Goal: Task Accomplishment & Management: Manage account settings

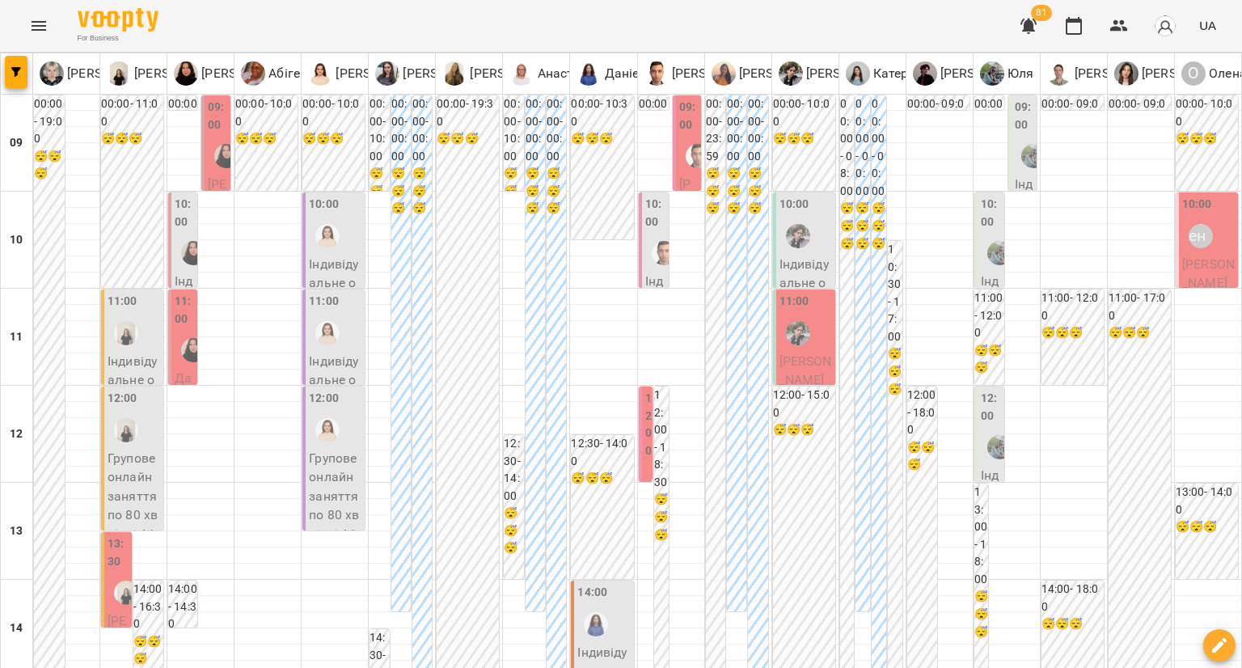
type input "**********"
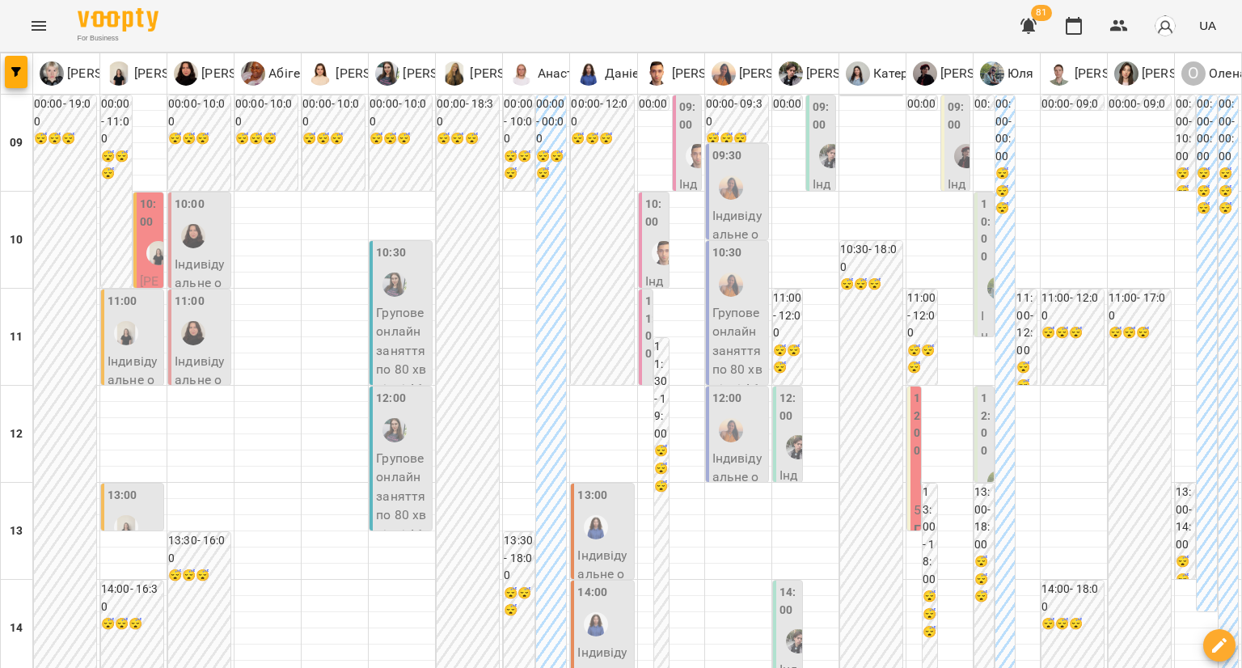
click at [981, 269] on div at bounding box center [999, 287] width 37 height 37
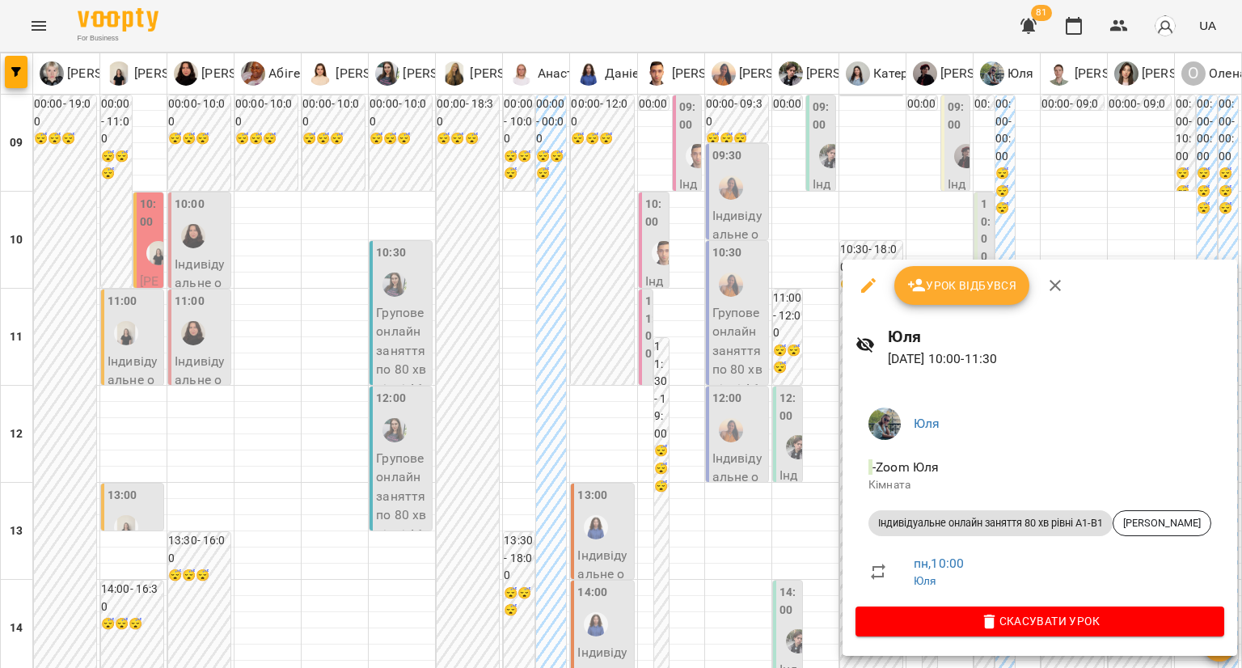
click at [764, 347] on div at bounding box center [621, 334] width 1242 height 668
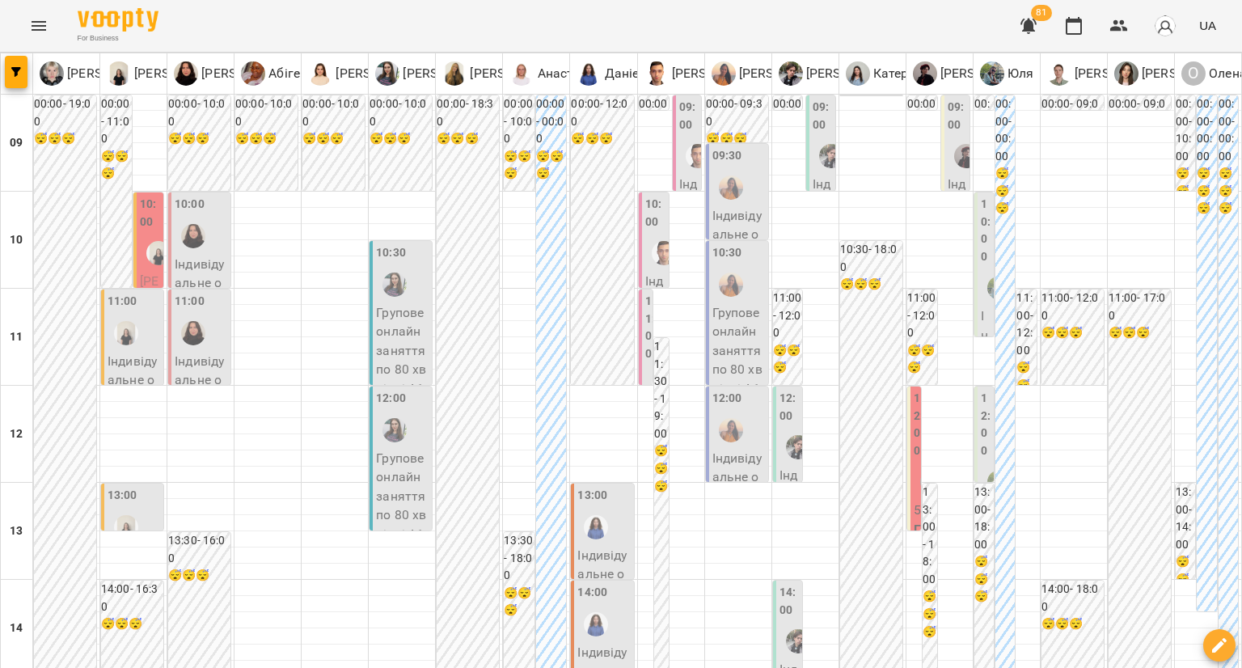
scroll to position [728, 0]
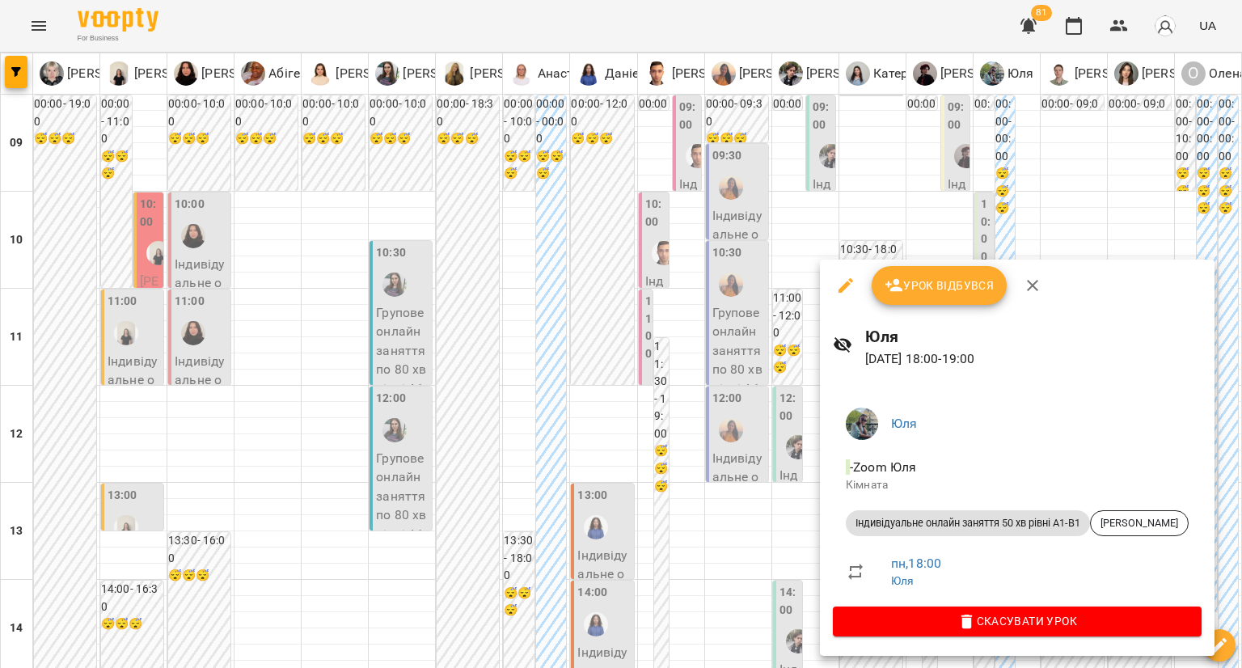
click at [785, 381] on div at bounding box center [621, 334] width 1242 height 668
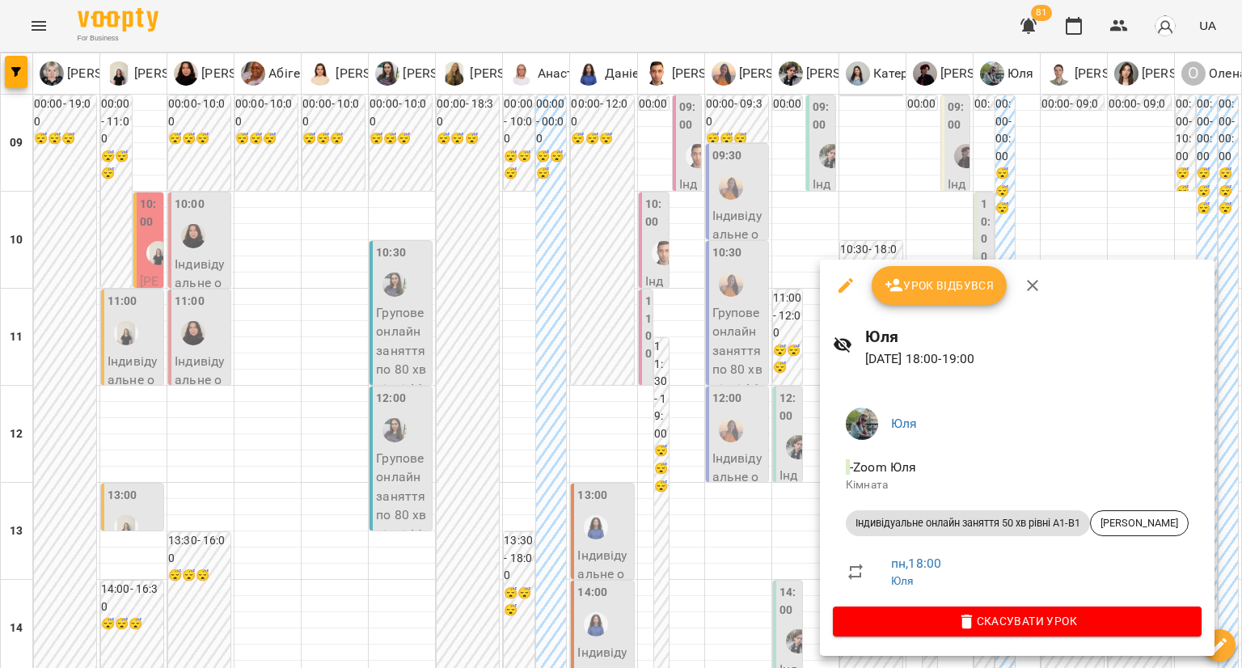
click at [783, 400] on div at bounding box center [621, 334] width 1242 height 668
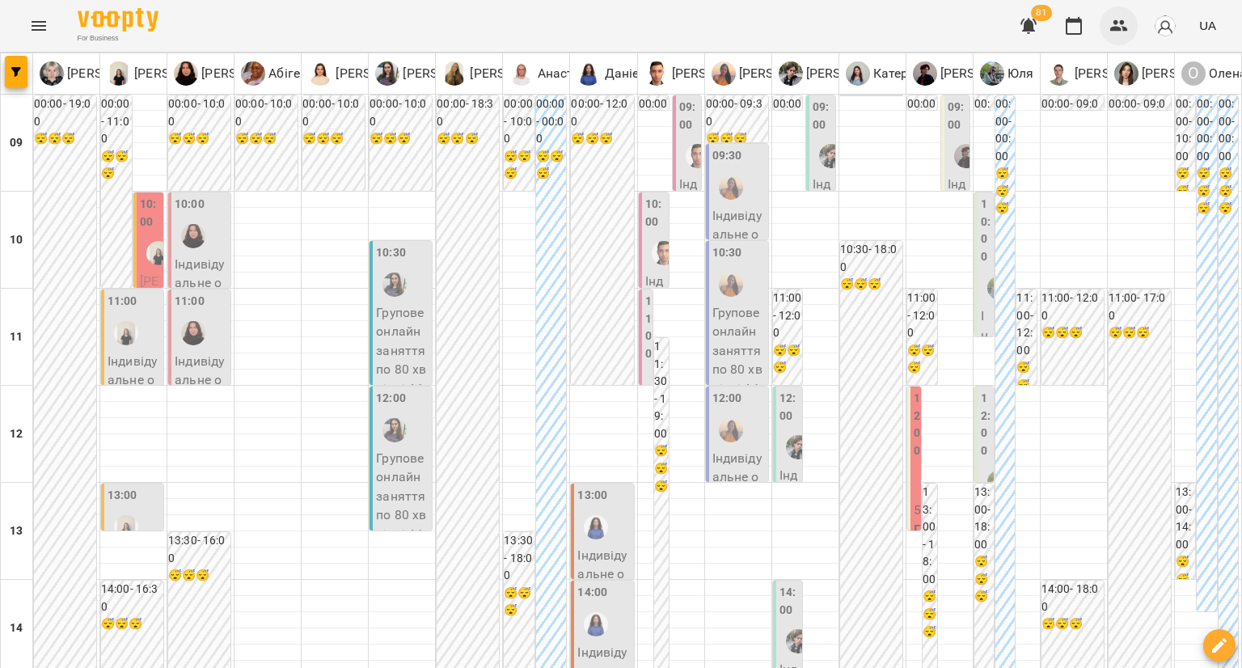
click at [1111, 15] on button "button" at bounding box center [1119, 25] width 39 height 39
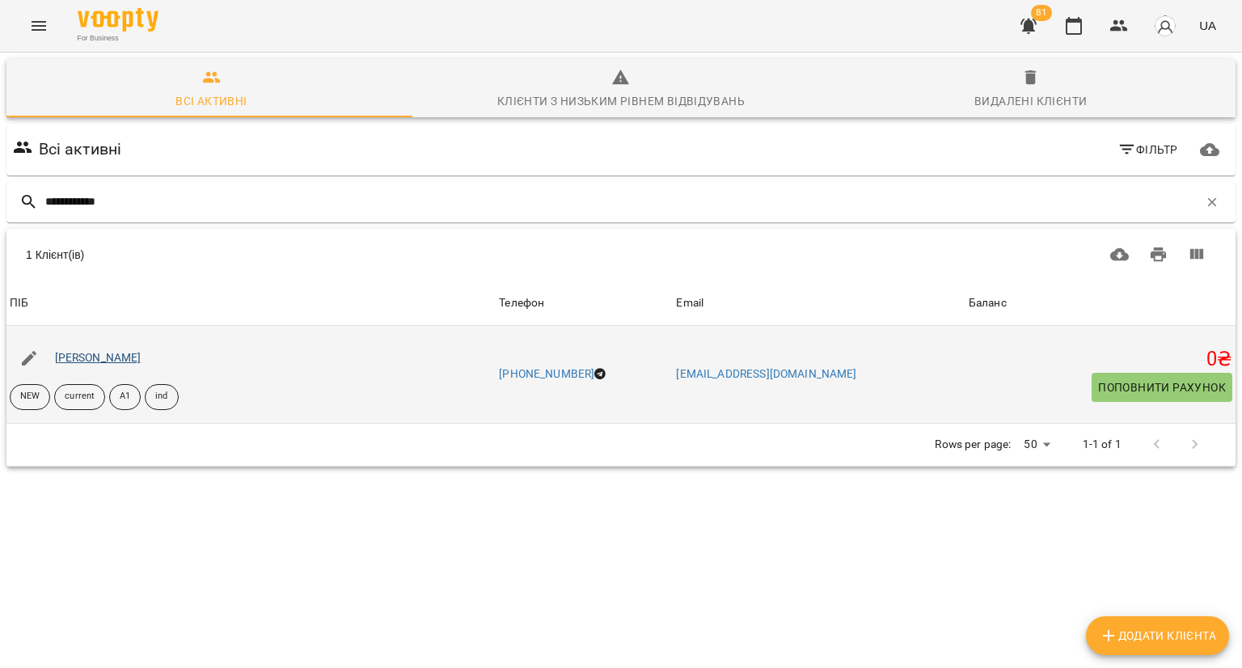
type input "**********"
click at [140, 363] on link "Максим Коженевський" at bounding box center [98, 357] width 87 height 13
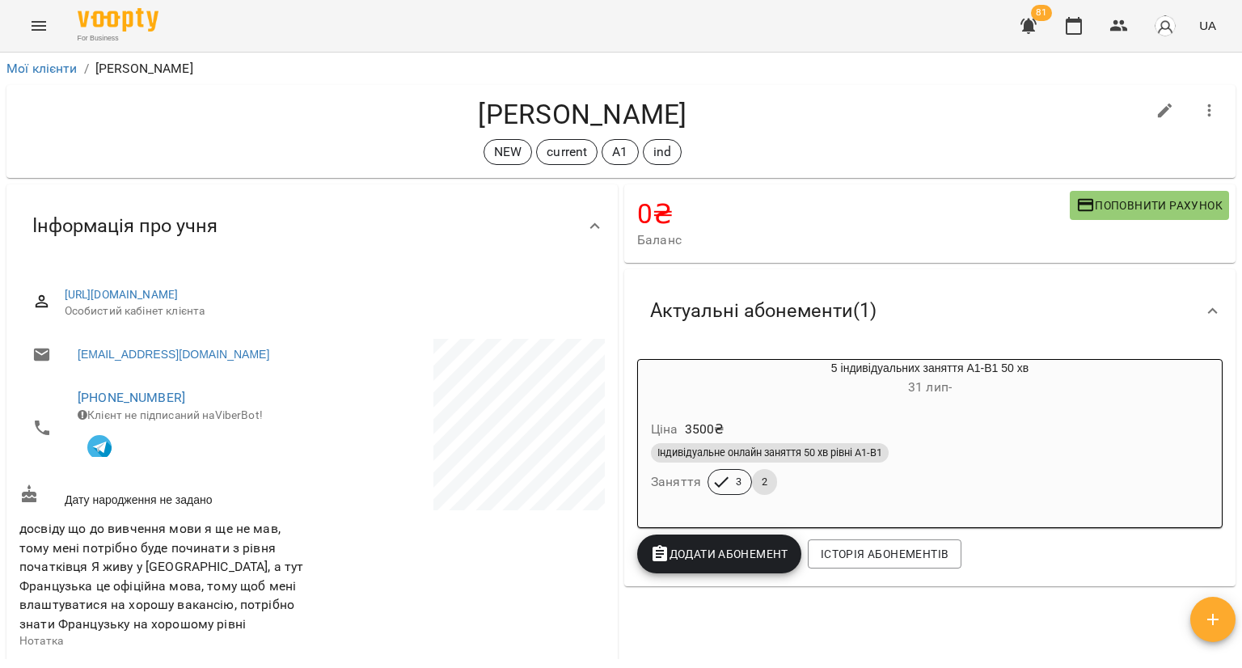
click at [1099, 417] on div "Ціна 3500 ₴" at bounding box center [930, 429] width 565 height 29
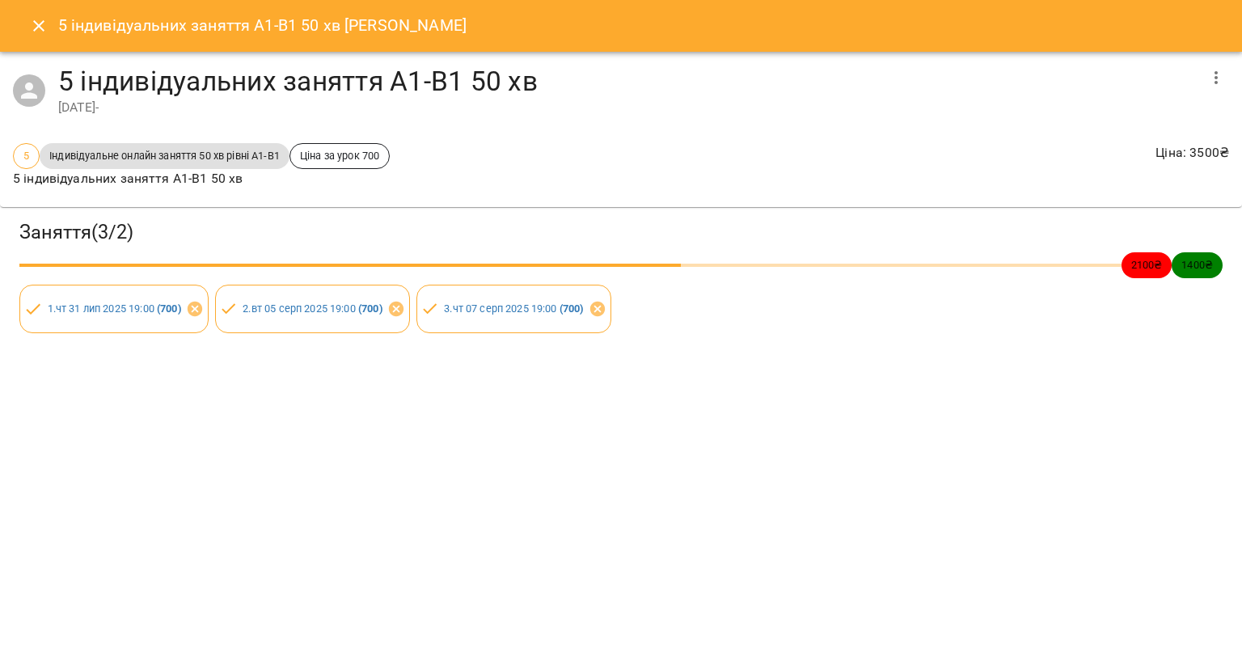
click at [1210, 73] on icon "button" at bounding box center [1216, 77] width 19 height 19
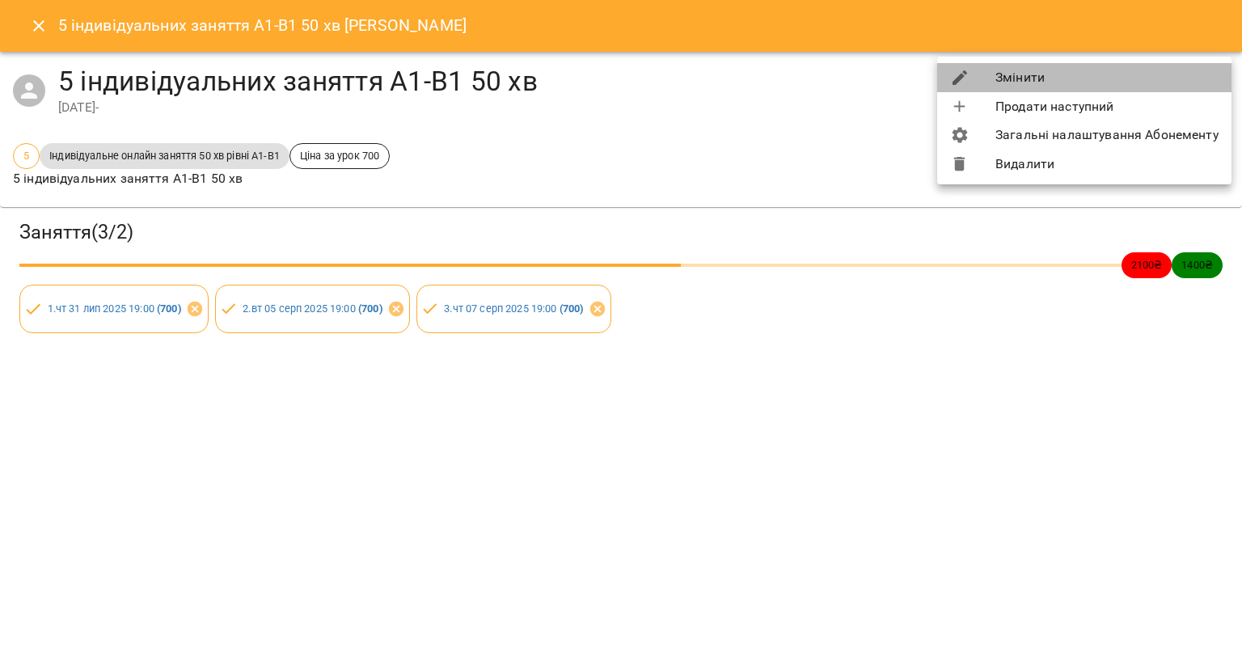
click at [1127, 73] on li "Змінити" at bounding box center [1084, 77] width 294 height 29
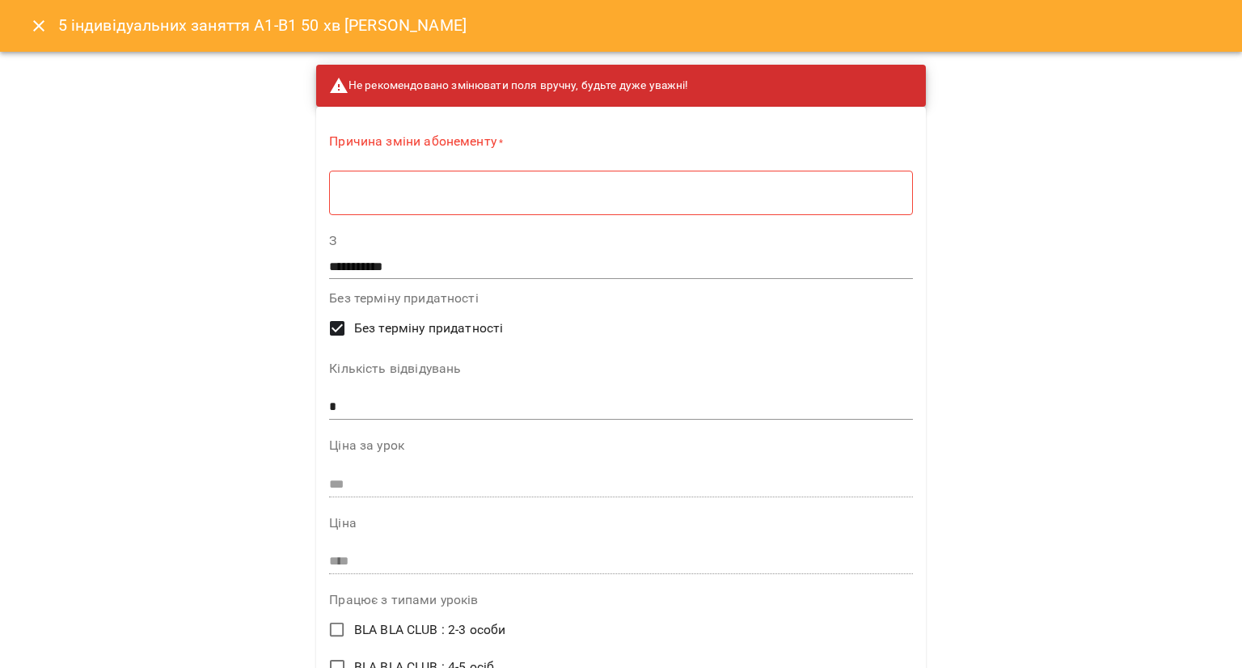
click at [359, 214] on div "* ​" at bounding box center [620, 192] width 583 height 45
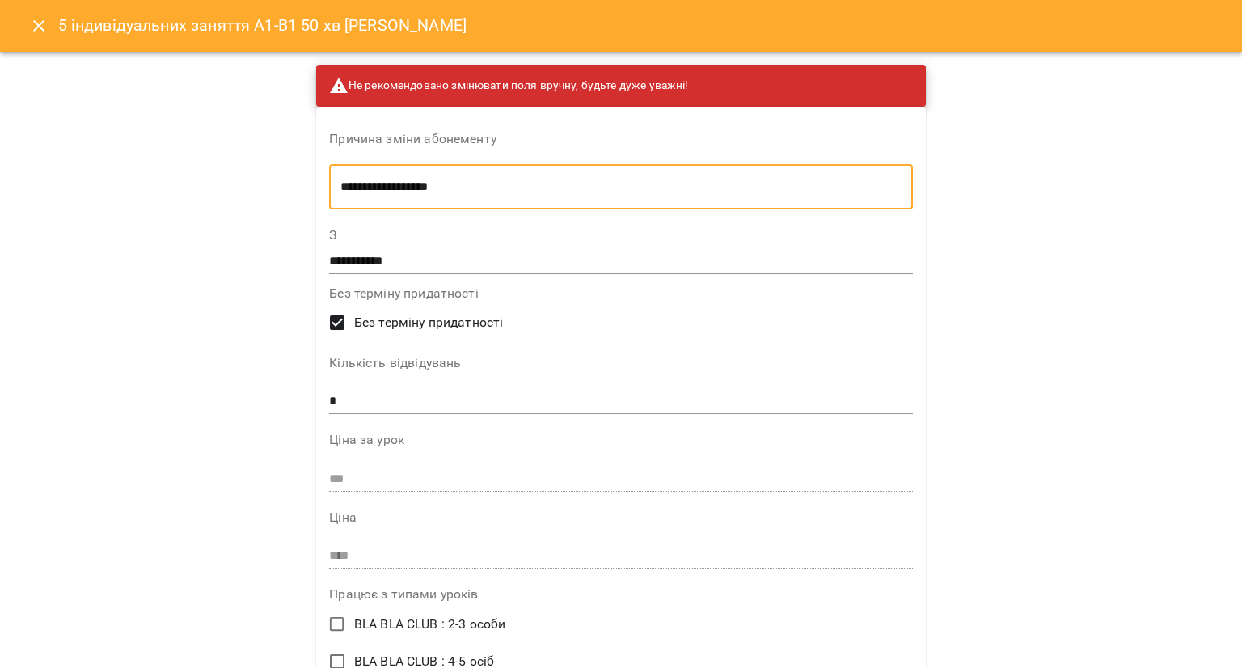
type textarea "**********"
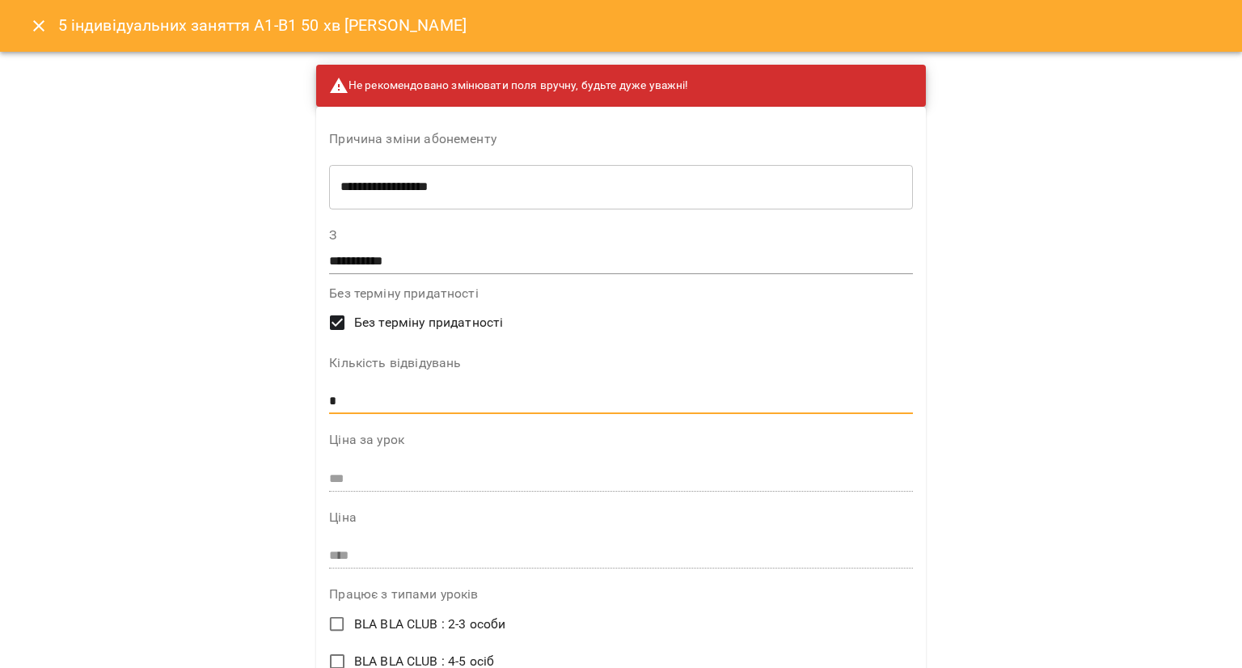
drag, startPoint x: 359, startPoint y: 406, endPoint x: 314, endPoint y: 400, distance: 45.6
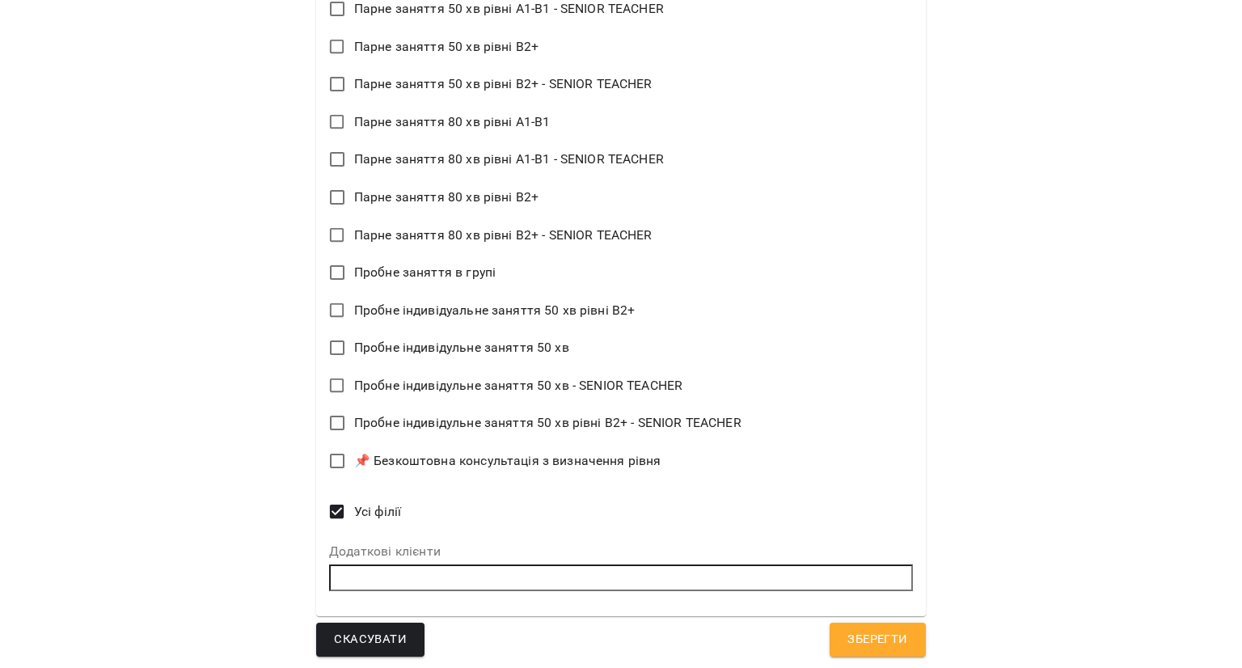
scroll to position [1783, 0]
type input "*"
click at [874, 634] on span "Зберегти" at bounding box center [878, 638] width 60 height 21
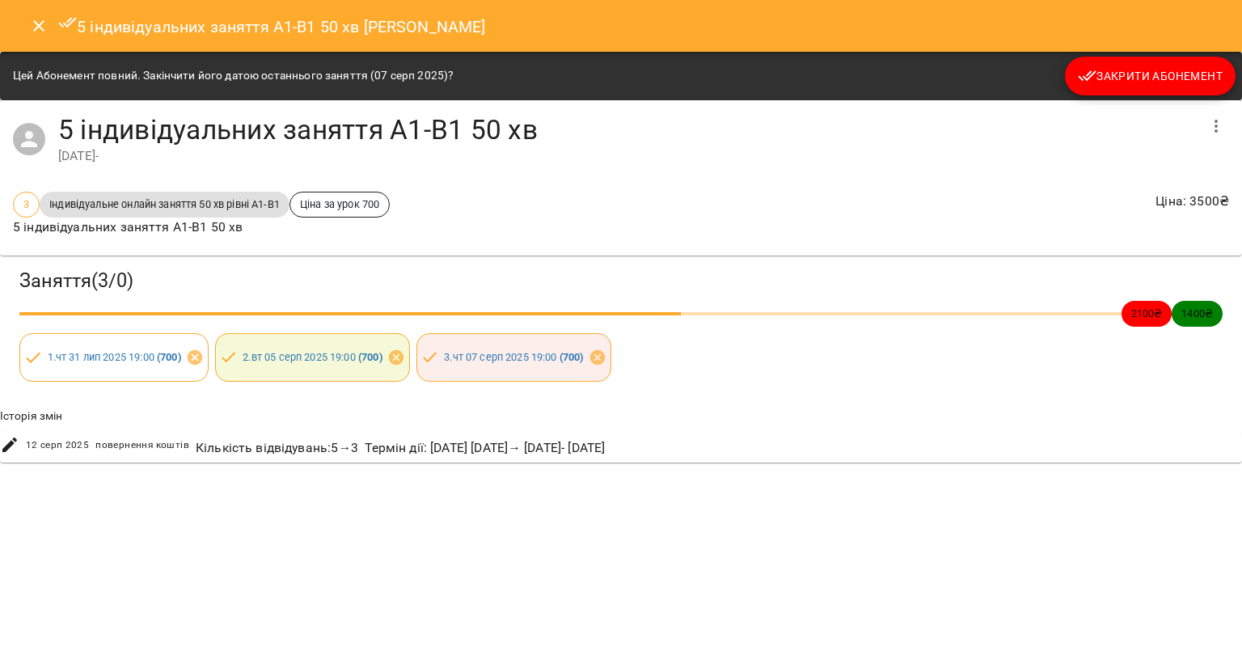
click at [1126, 69] on span "Закрити Абонемент" at bounding box center [1150, 75] width 145 height 19
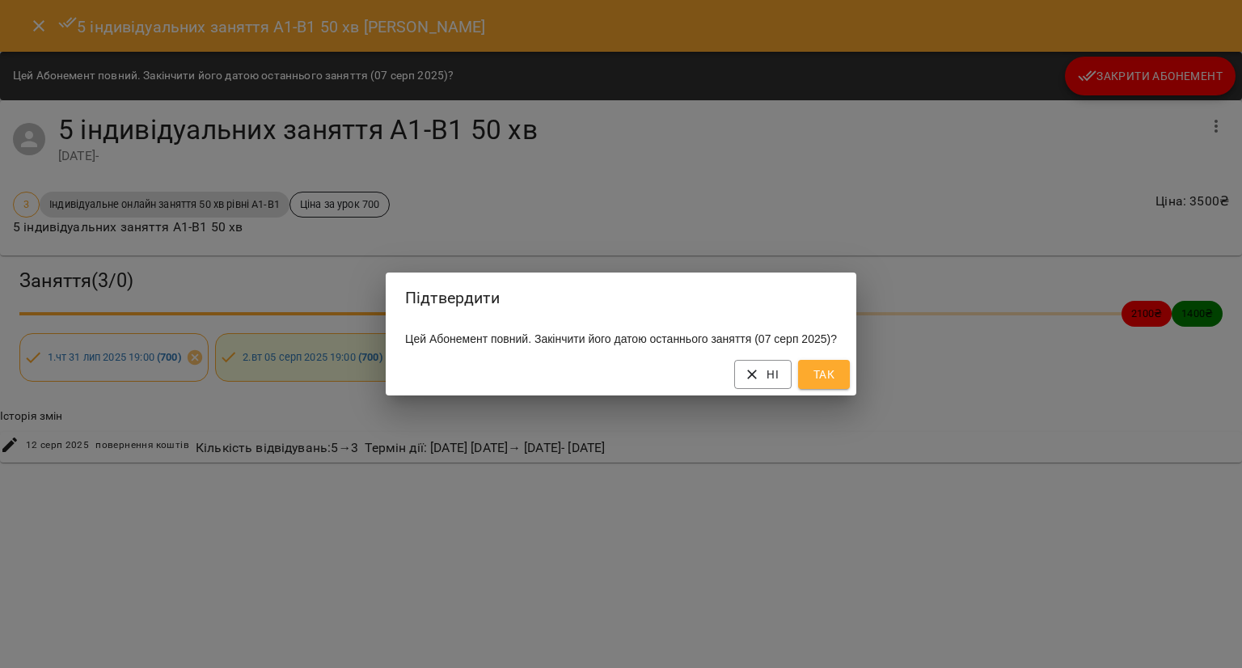
click at [828, 376] on span "Так" at bounding box center [824, 374] width 26 height 19
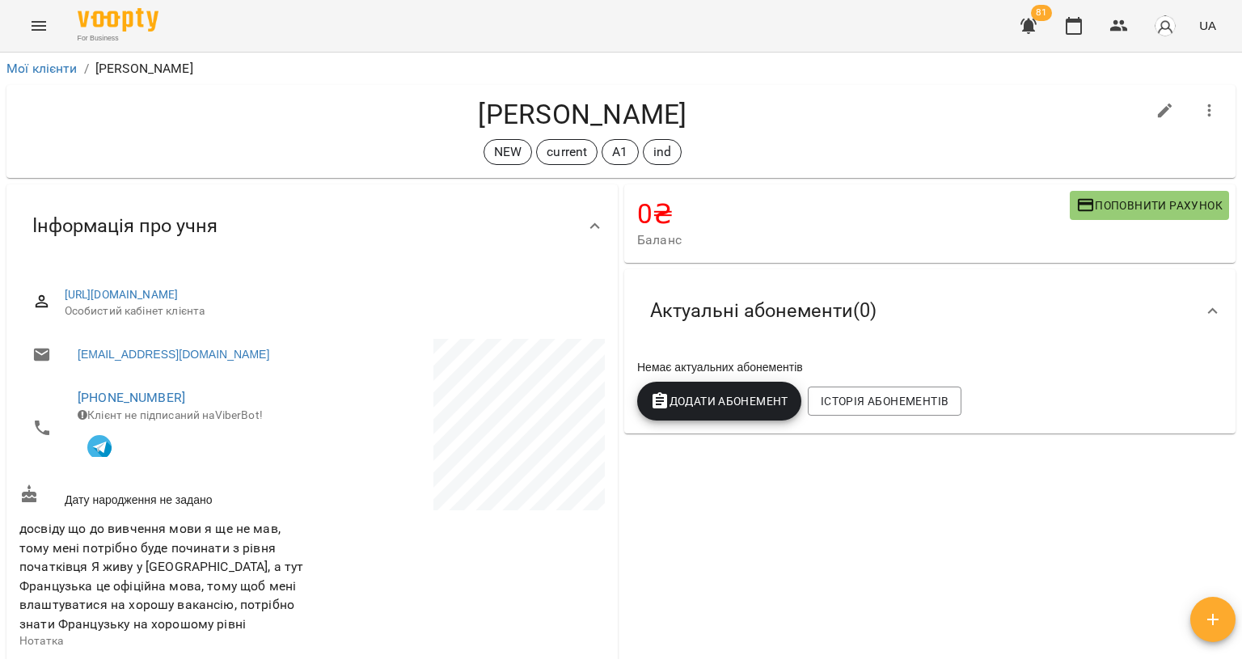
click at [1156, 104] on icon "button" at bounding box center [1165, 110] width 19 height 19
select select "**"
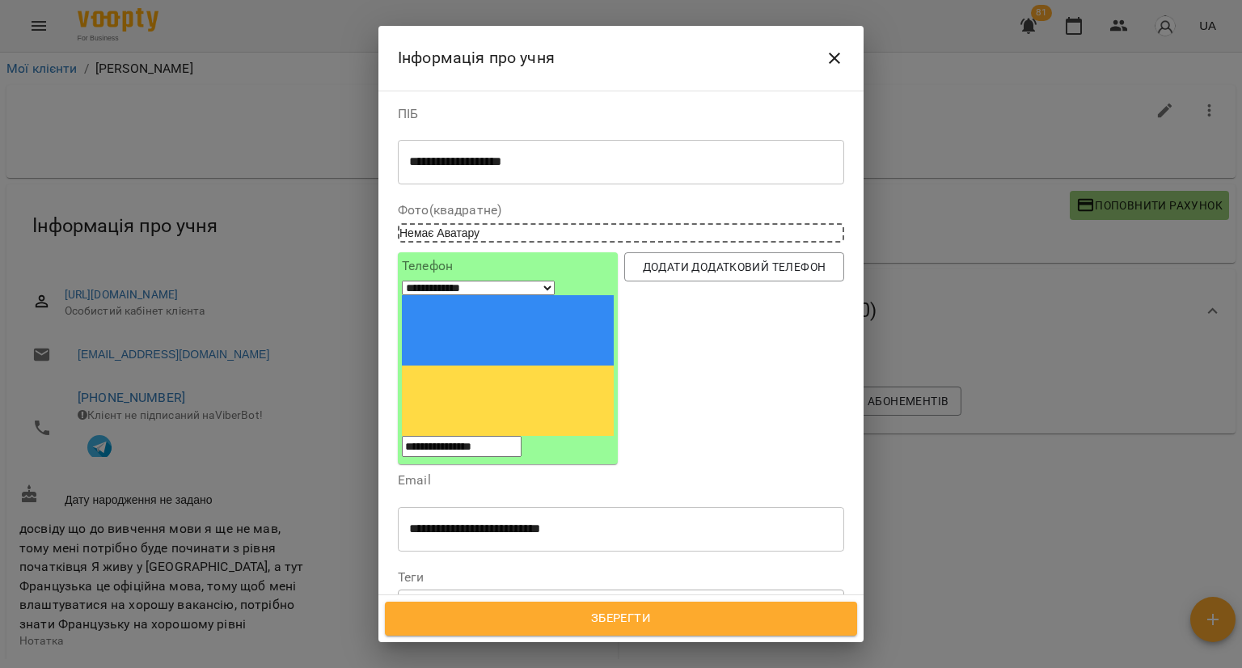
click at [510, 599] on icon at bounding box center [503, 604] width 11 height 11
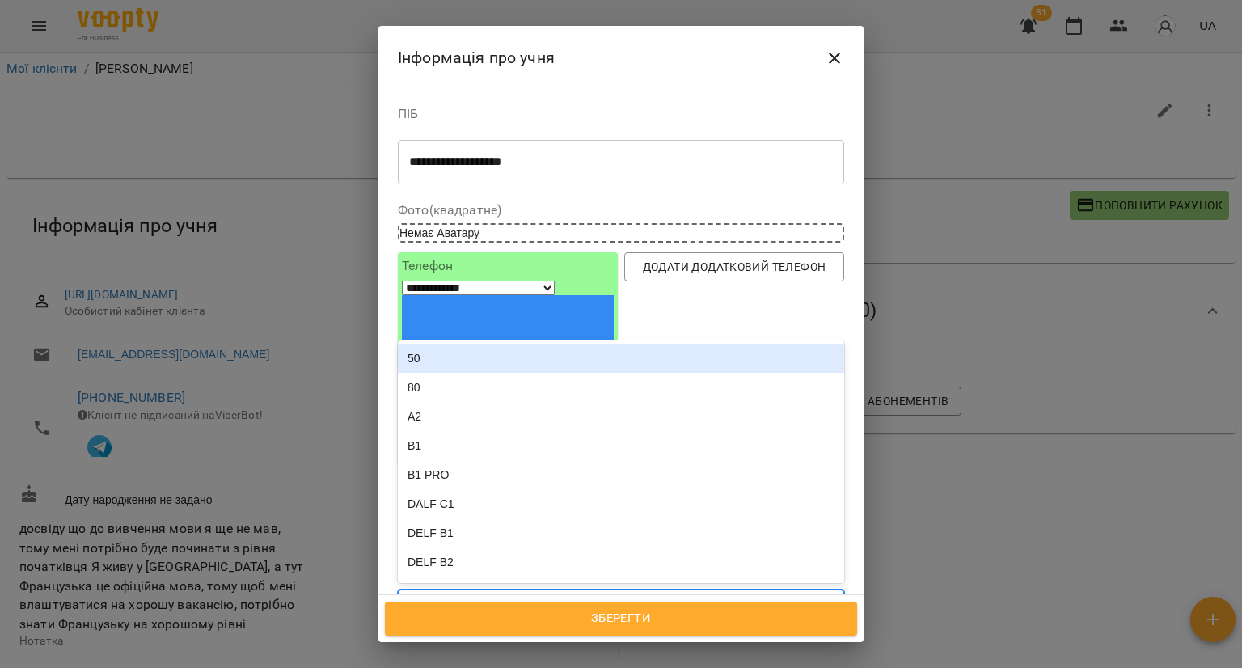
click at [571, 592] on div "NEW A1 ind" at bounding box center [592, 605] width 386 height 27
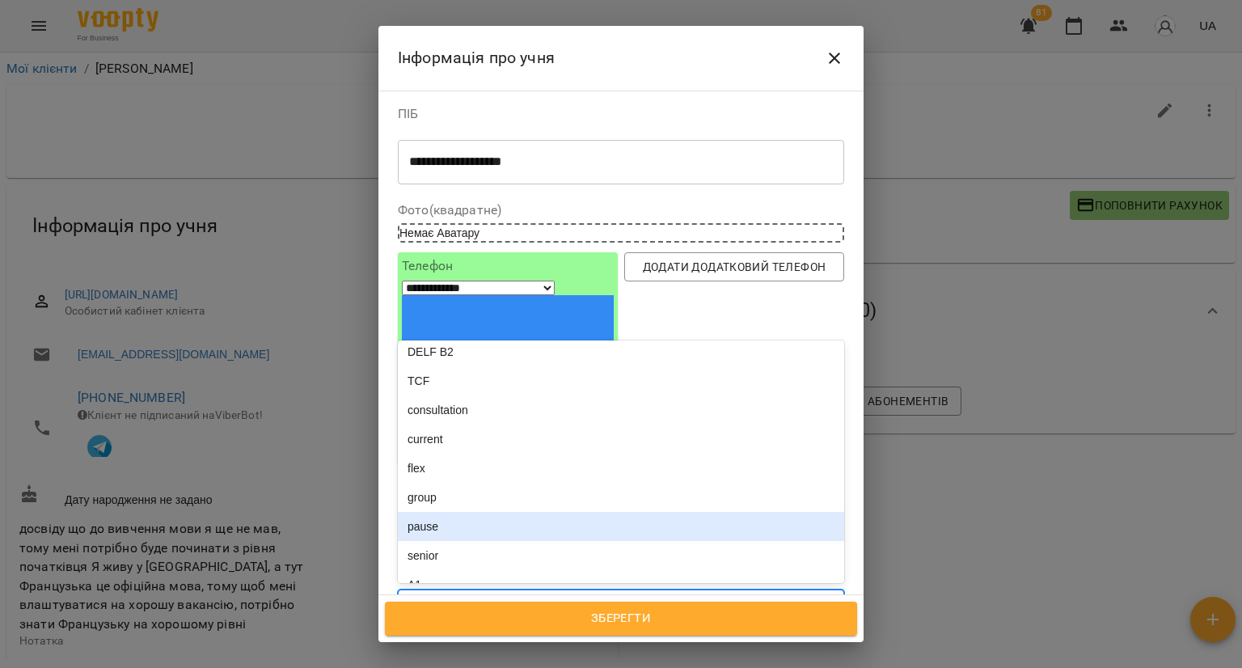
scroll to position [243, 0]
click at [514, 480] on div "pause" at bounding box center [621, 494] width 446 height 29
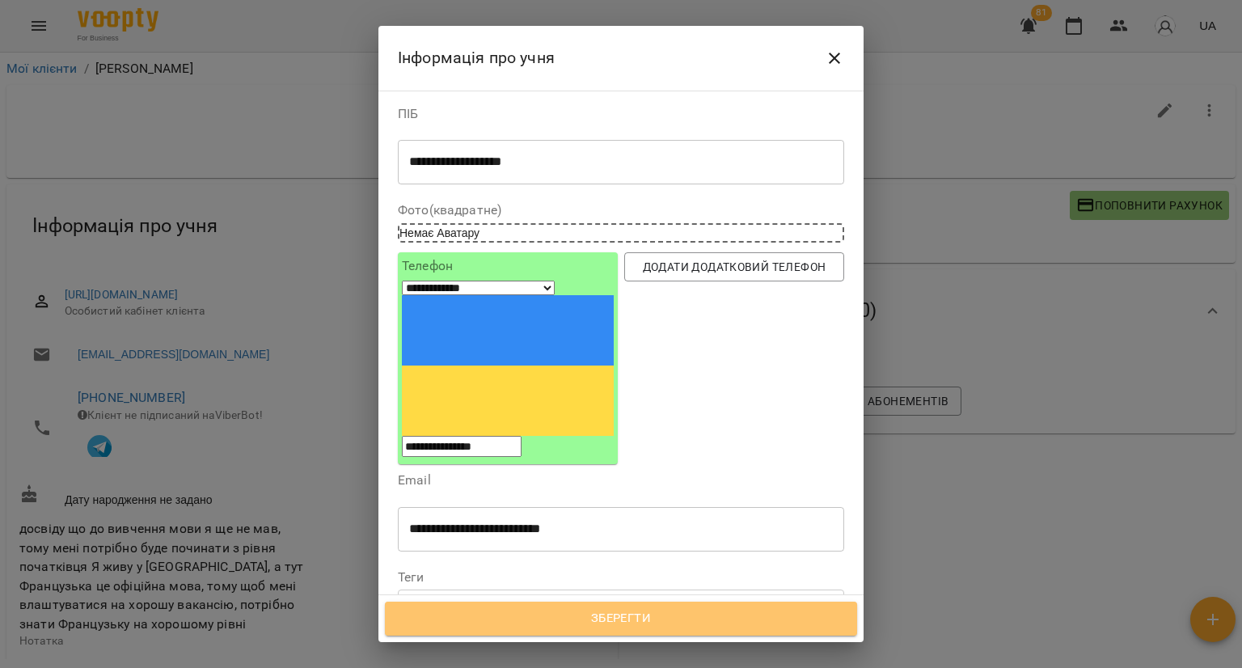
click at [490, 616] on span "Зберегти" at bounding box center [621, 618] width 437 height 21
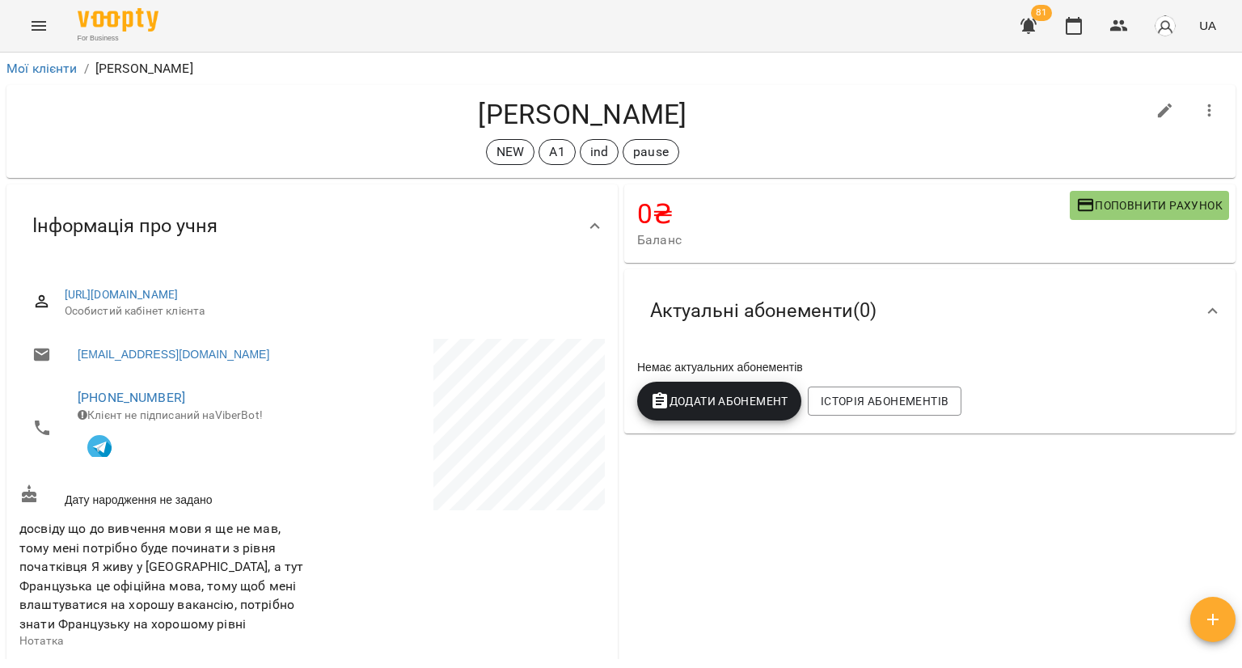
click at [1158, 116] on icon "button" at bounding box center [1165, 111] width 15 height 15
select select "**"
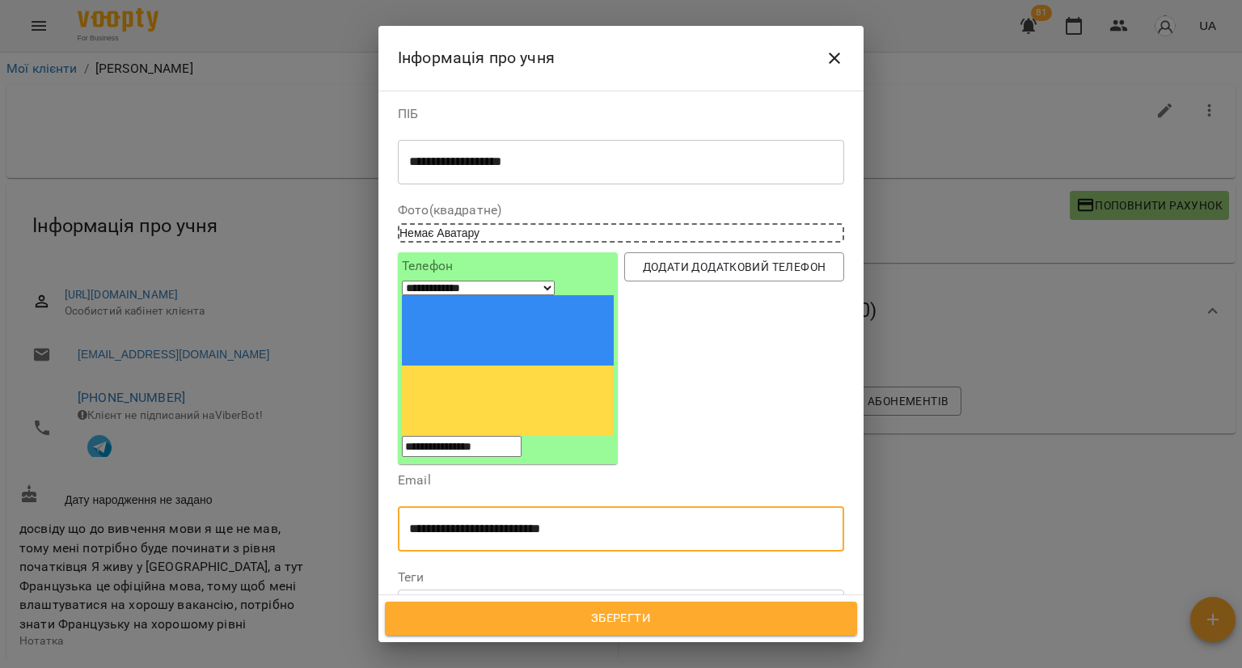
drag, startPoint x: 562, startPoint y: 396, endPoint x: 396, endPoint y: 401, distance: 166.7
click at [396, 467] on div "**********" at bounding box center [621, 515] width 453 height 96
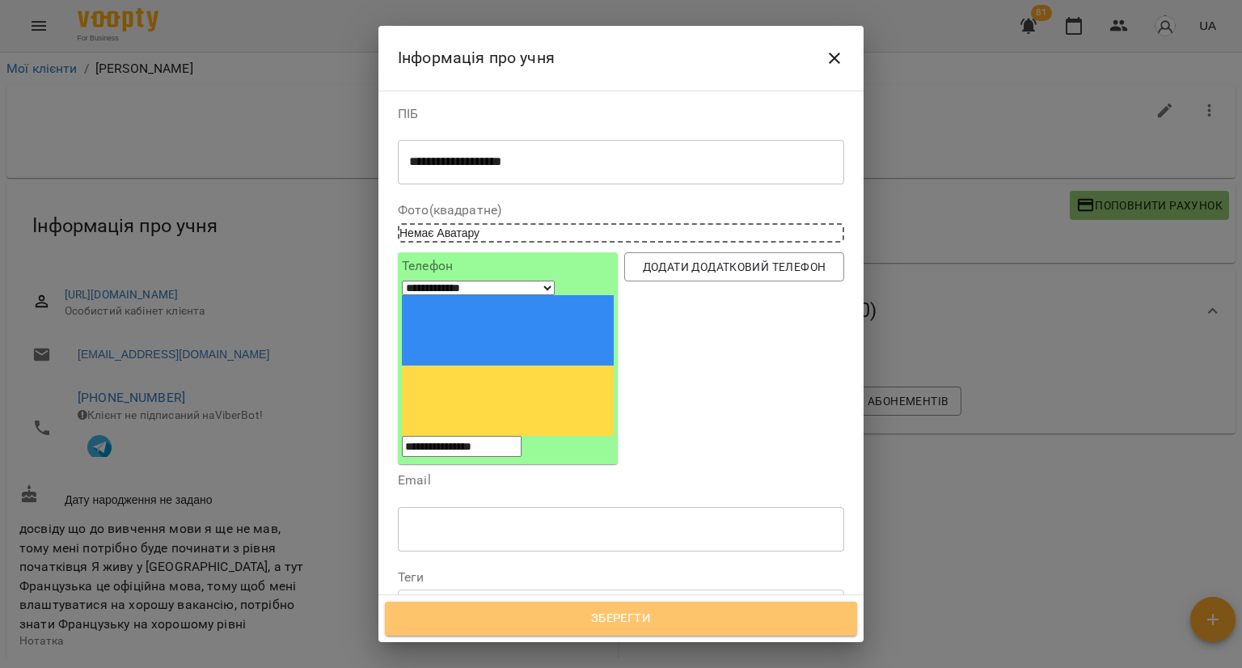
click at [493, 618] on span "Зберегти" at bounding box center [621, 618] width 437 height 21
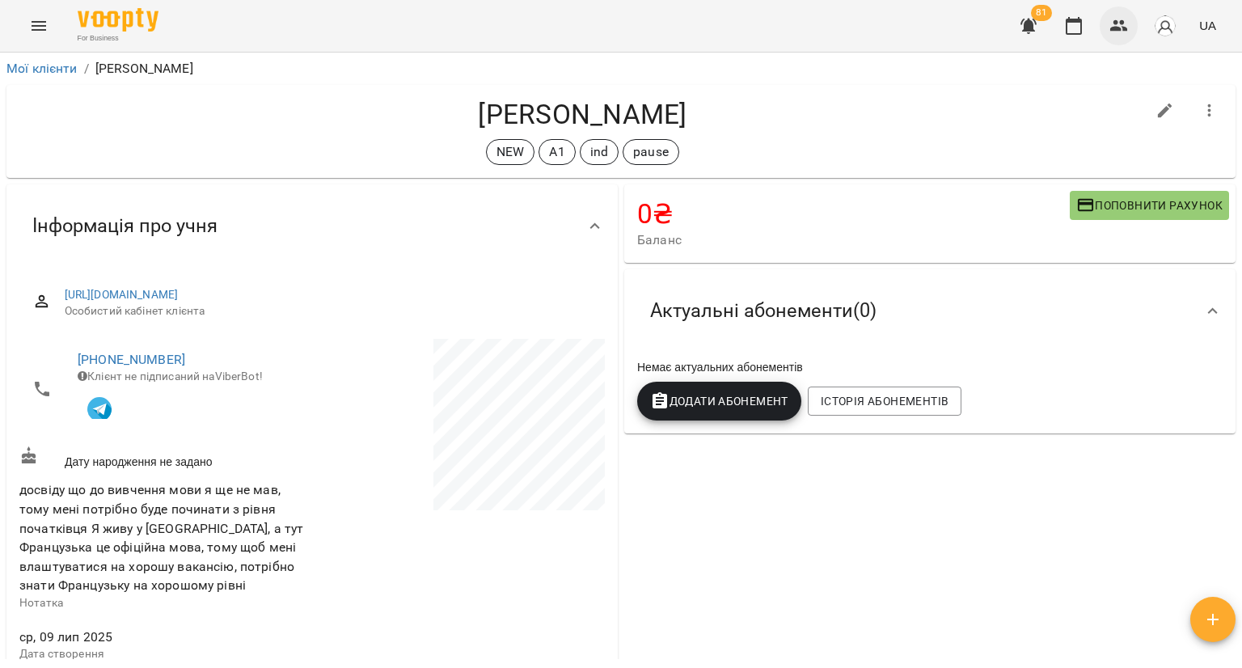
click at [1113, 28] on icon "button" at bounding box center [1119, 25] width 18 height 11
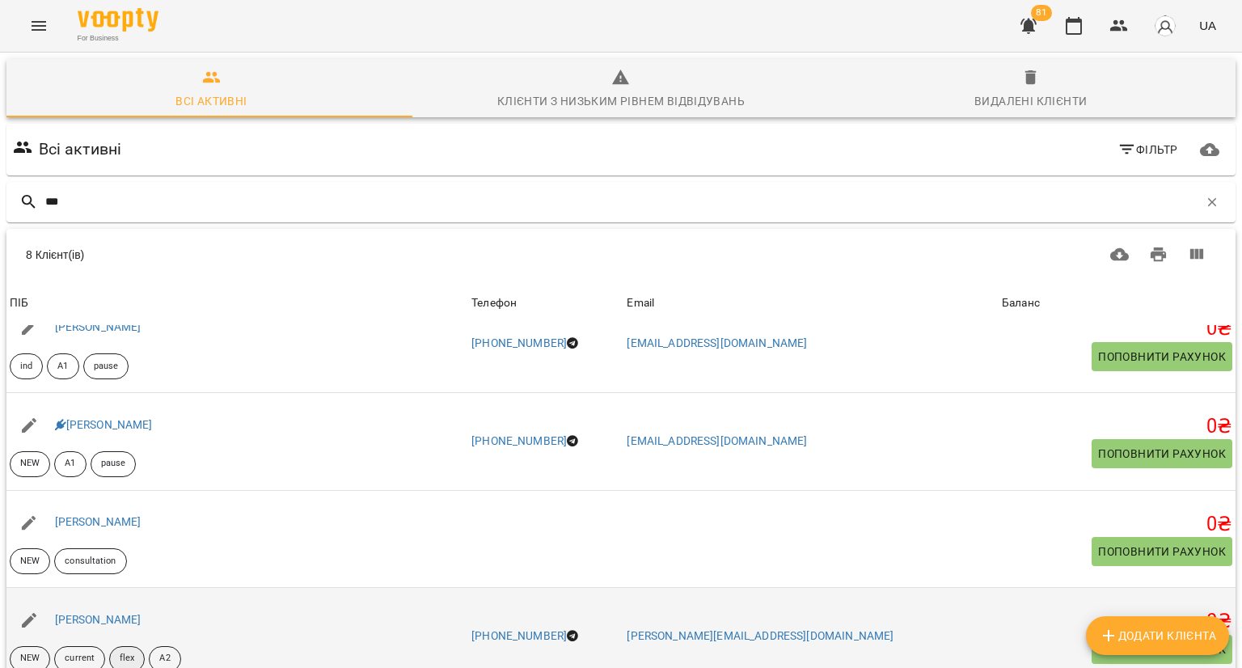
scroll to position [115, 0]
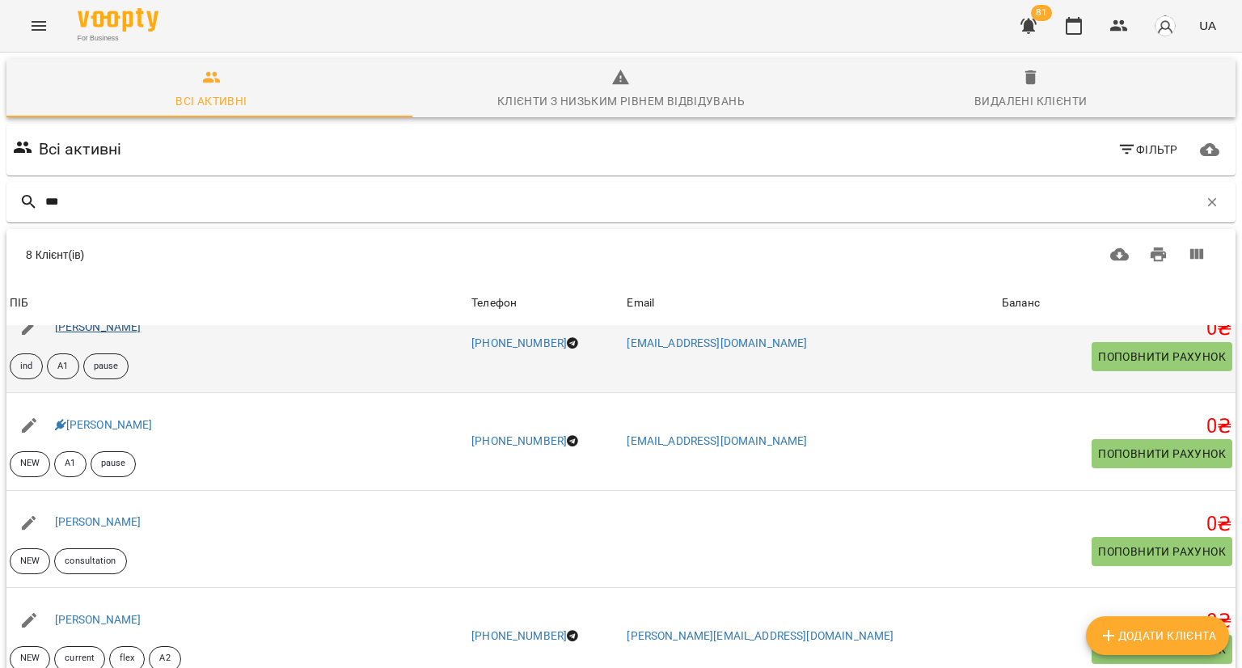
type input "***"
click at [86, 320] on link "Злата Павлова" at bounding box center [98, 326] width 87 height 13
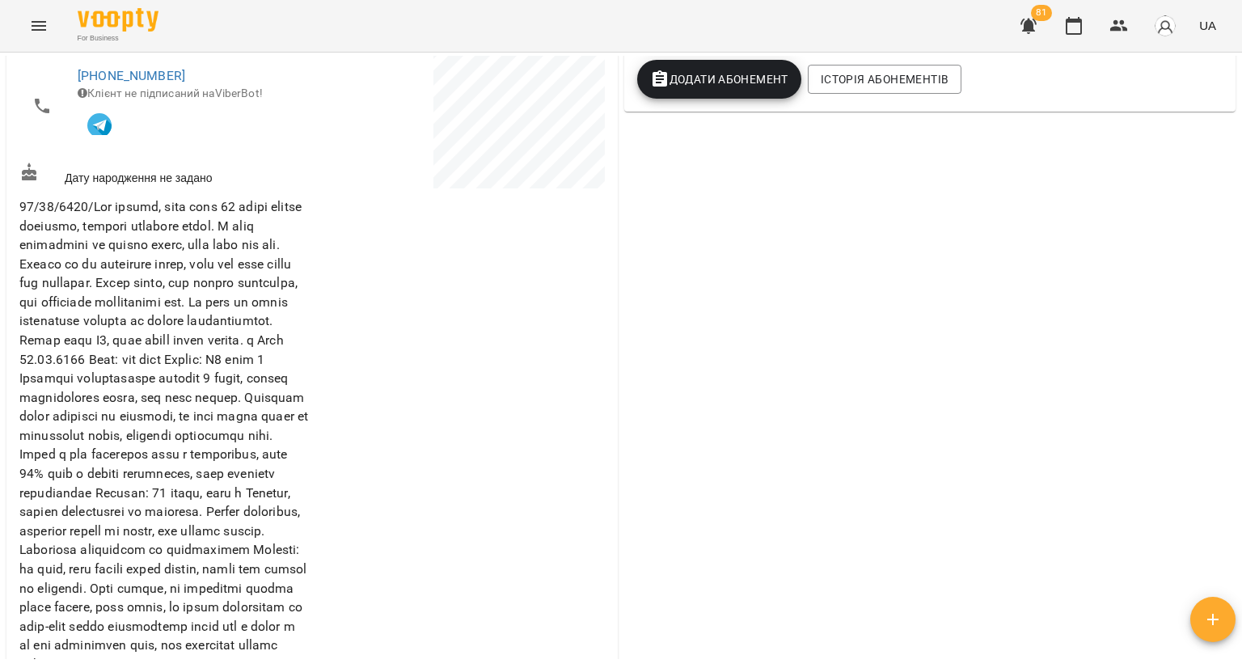
scroll to position [162, 0]
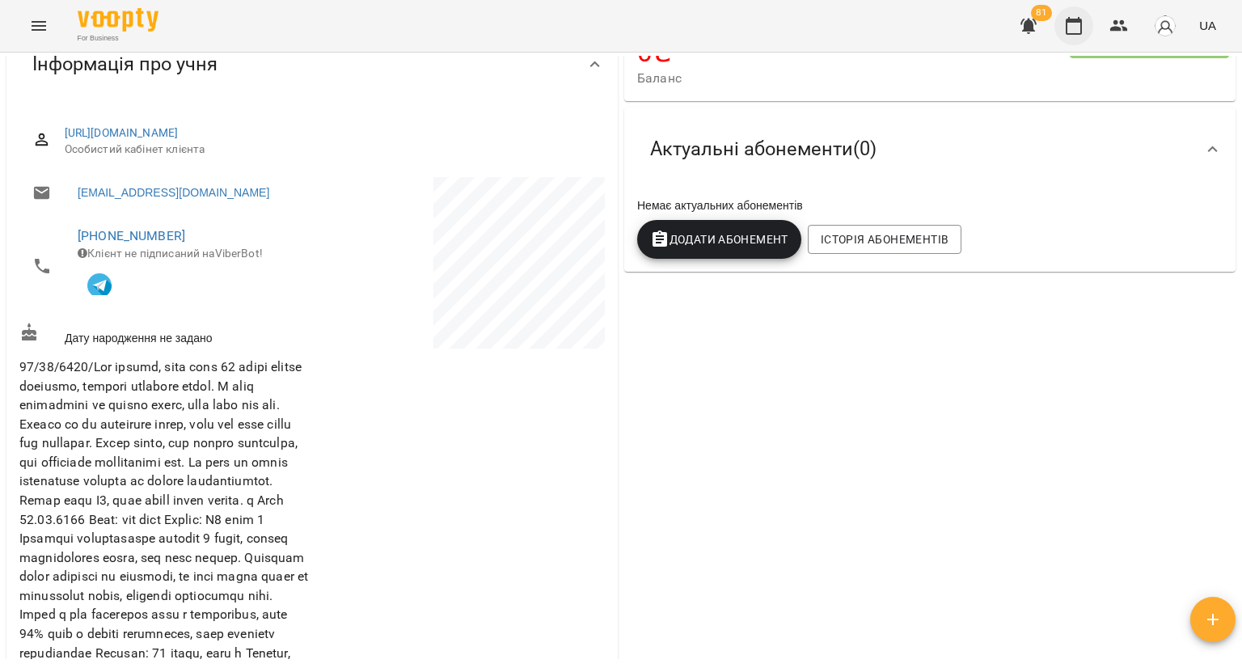
click at [1068, 39] on button "button" at bounding box center [1074, 25] width 39 height 39
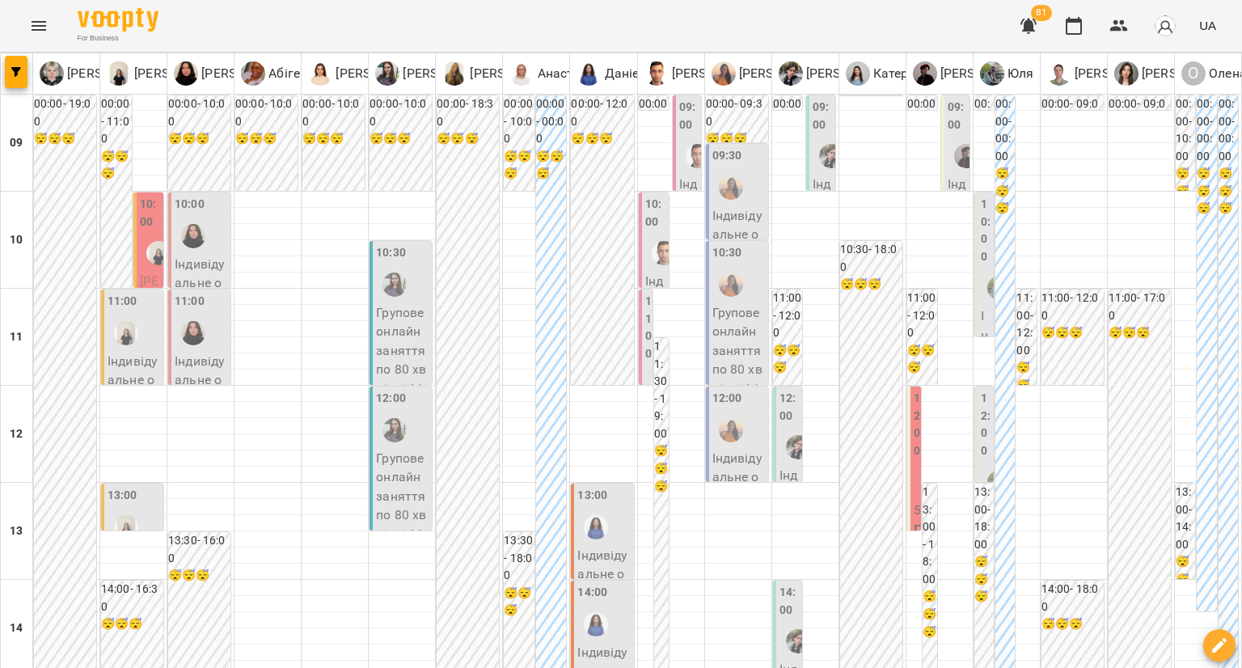
scroll to position [162, 0]
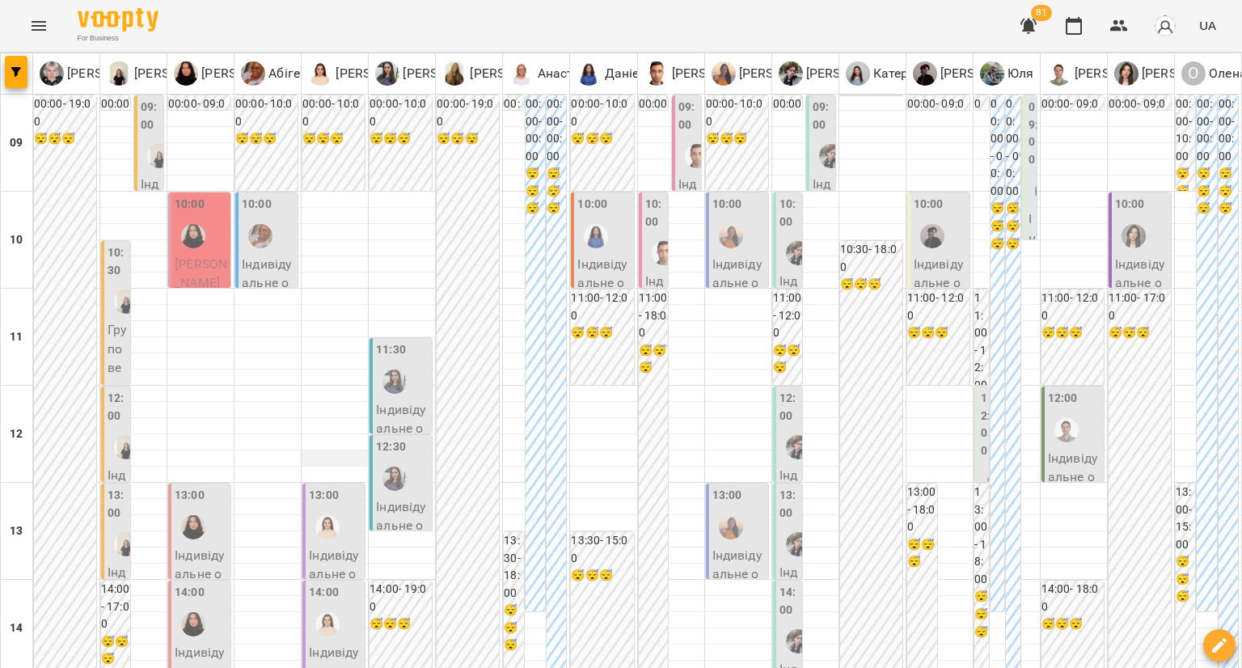
scroll to position [647, 0]
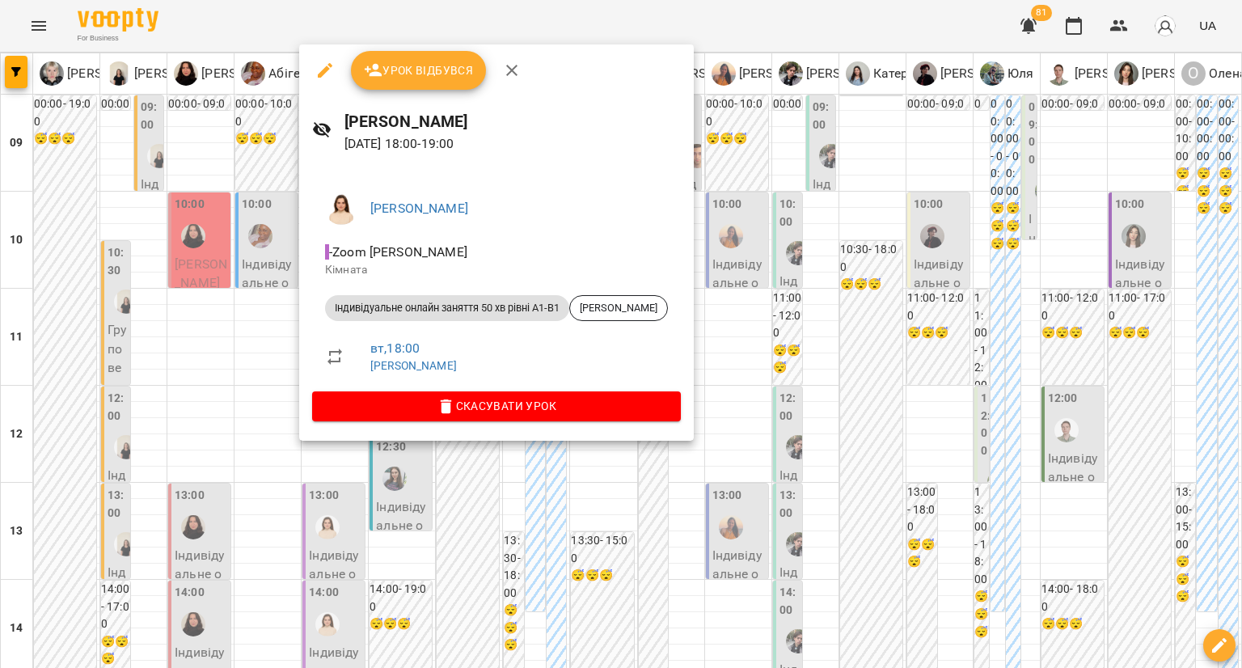
click at [250, 389] on div at bounding box center [621, 334] width 1242 height 668
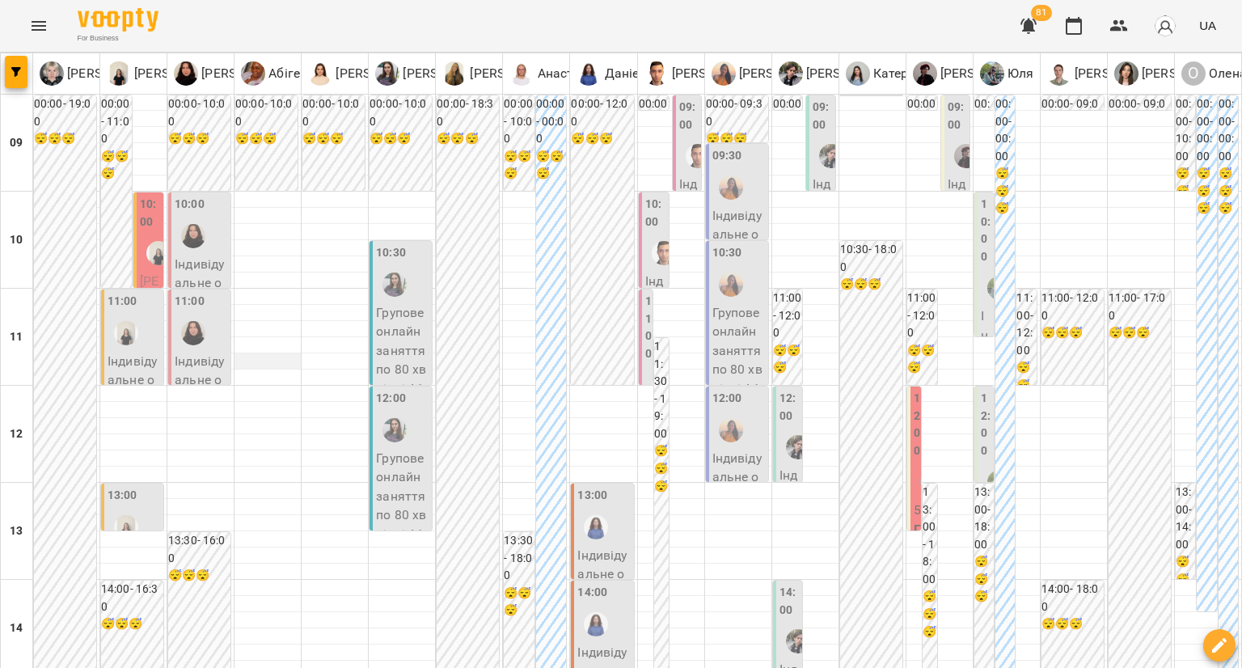
scroll to position [566, 0]
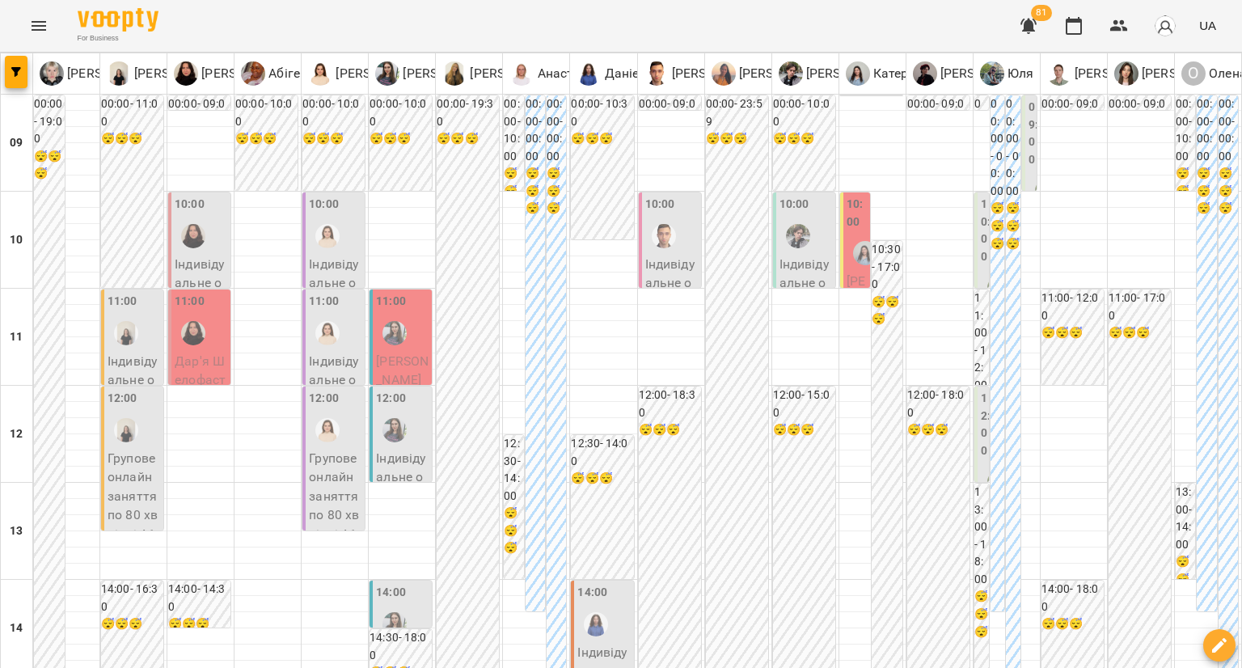
scroll to position [728, 0]
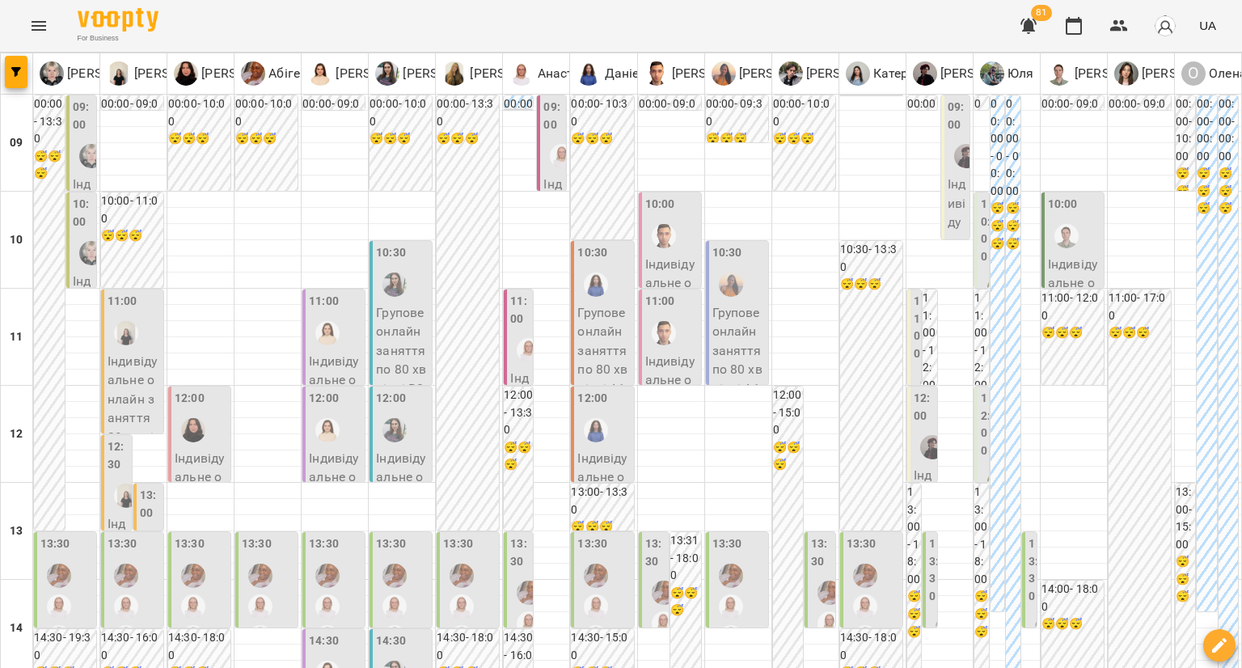
scroll to position [890, 0]
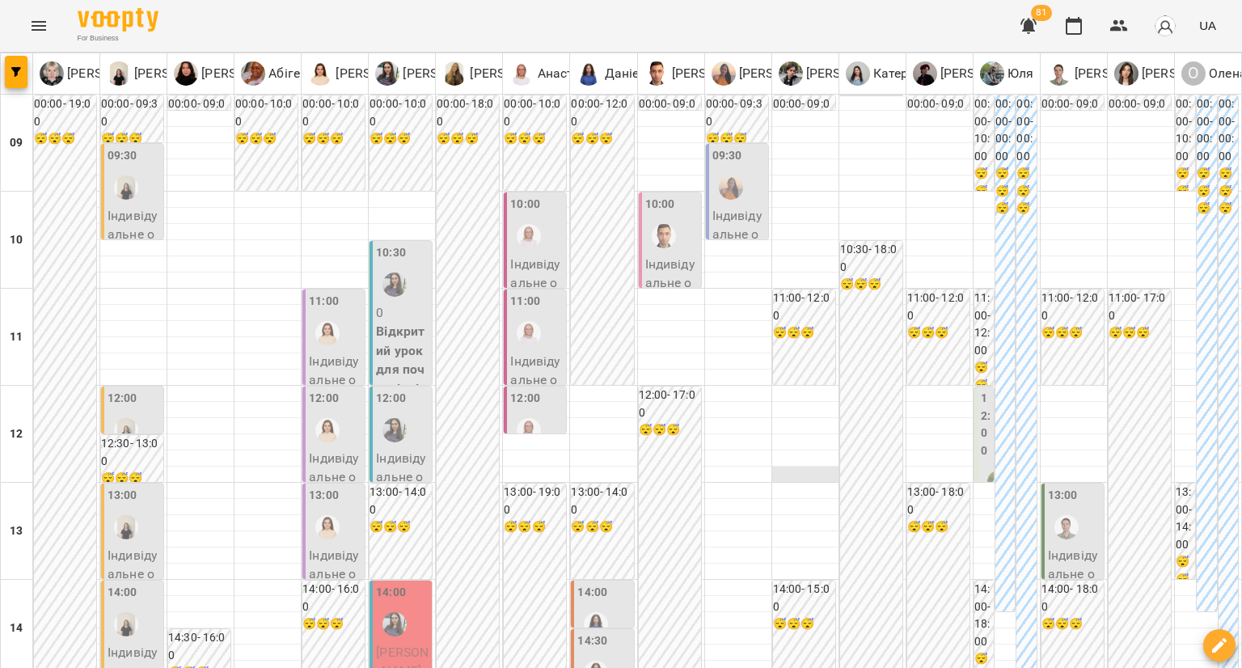
scroll to position [485, 0]
click at [1105, 28] on button "button" at bounding box center [1119, 25] width 39 height 39
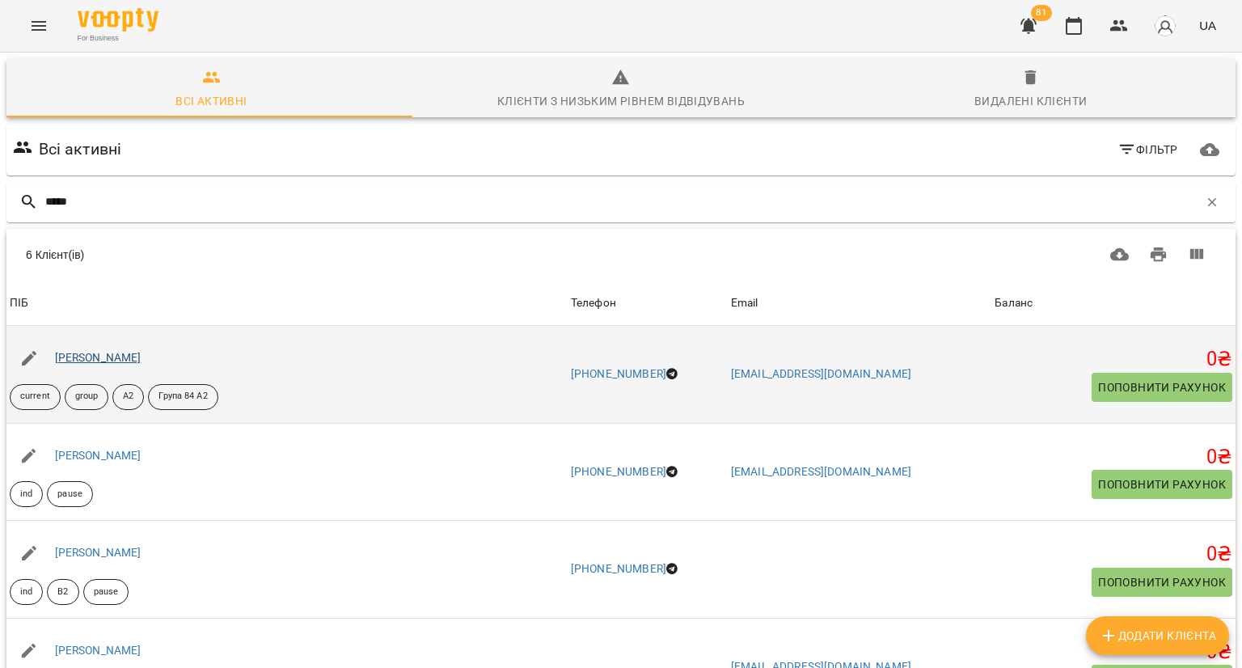
type input "*****"
click at [99, 353] on link "Ганна Понюк" at bounding box center [98, 357] width 87 height 13
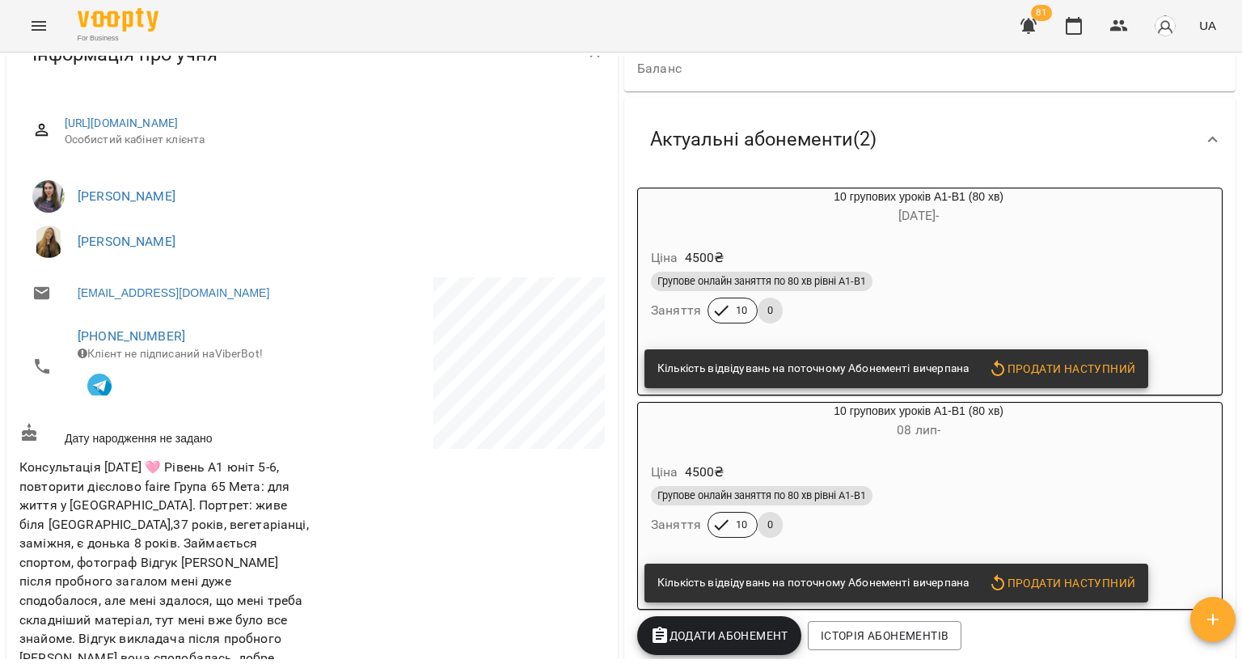
scroll to position [81, 0]
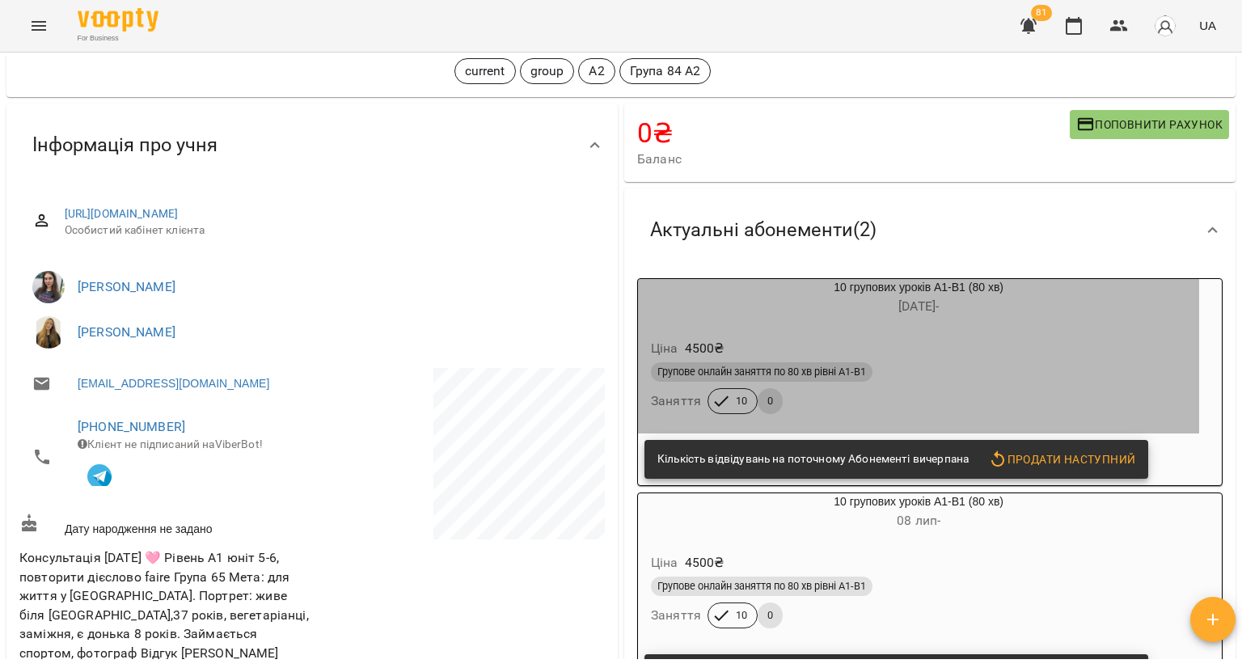
click at [914, 328] on div "Ціна 4500 ₴ Групове онлайн заняття по 80 хв рівні А1-В1 Заняття 10 0" at bounding box center [918, 379] width 561 height 110
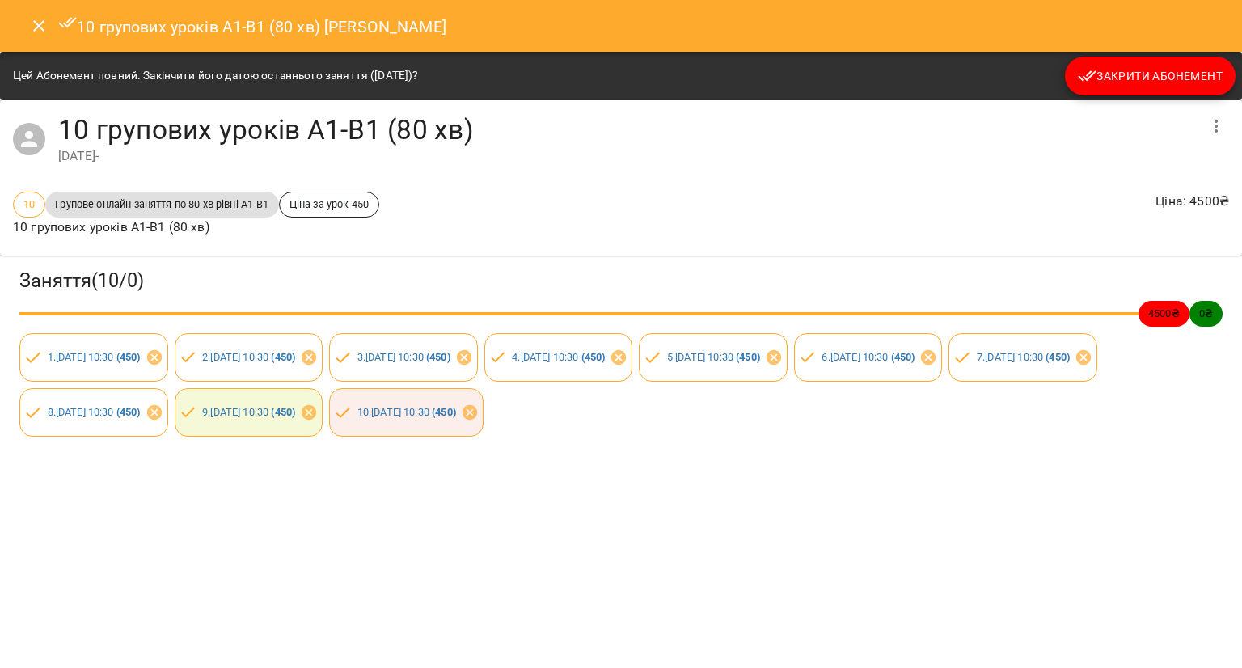
click at [1100, 87] on button "Закрити Абонемент" at bounding box center [1150, 76] width 171 height 39
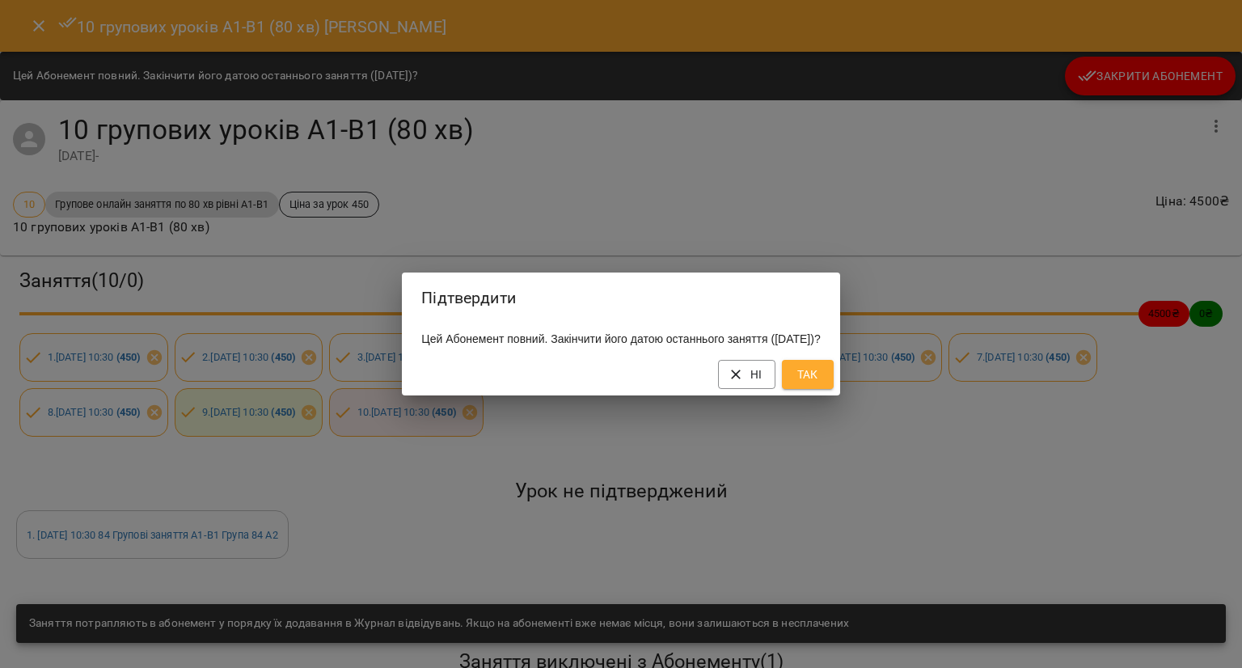
click at [821, 376] on span "Так" at bounding box center [808, 374] width 26 height 19
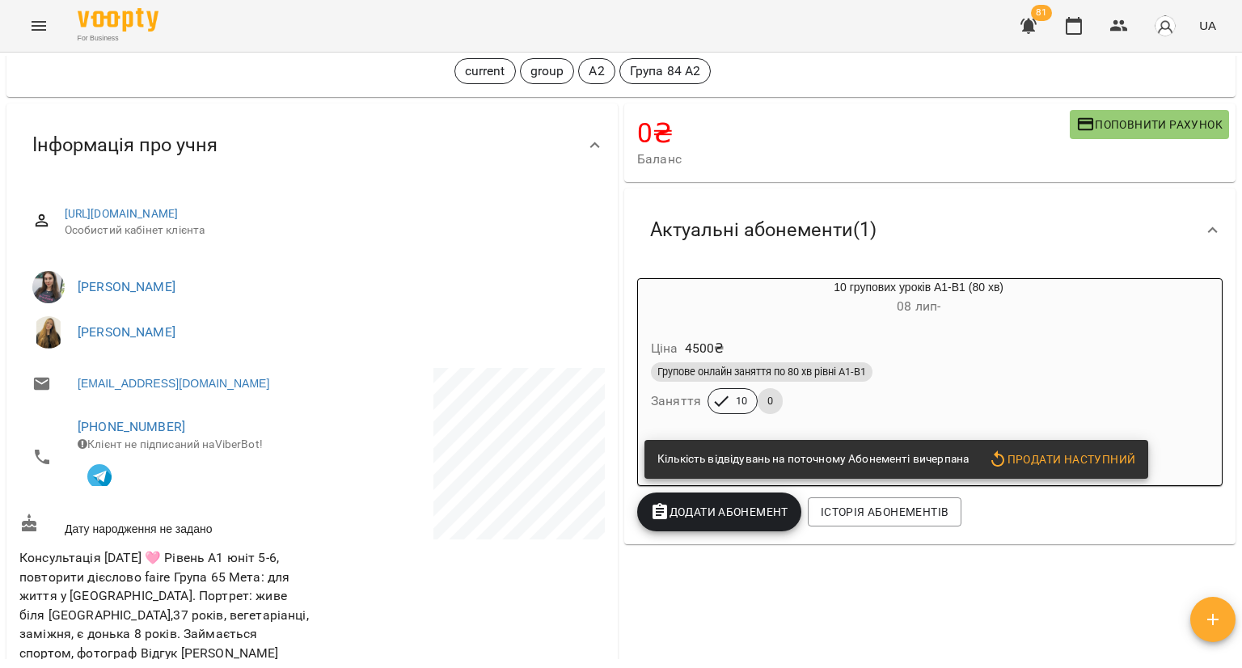
click at [937, 391] on div "Групове онлайн заняття по 80 хв рівні А1-В1 Заняття 10 0" at bounding box center [919, 388] width 542 height 58
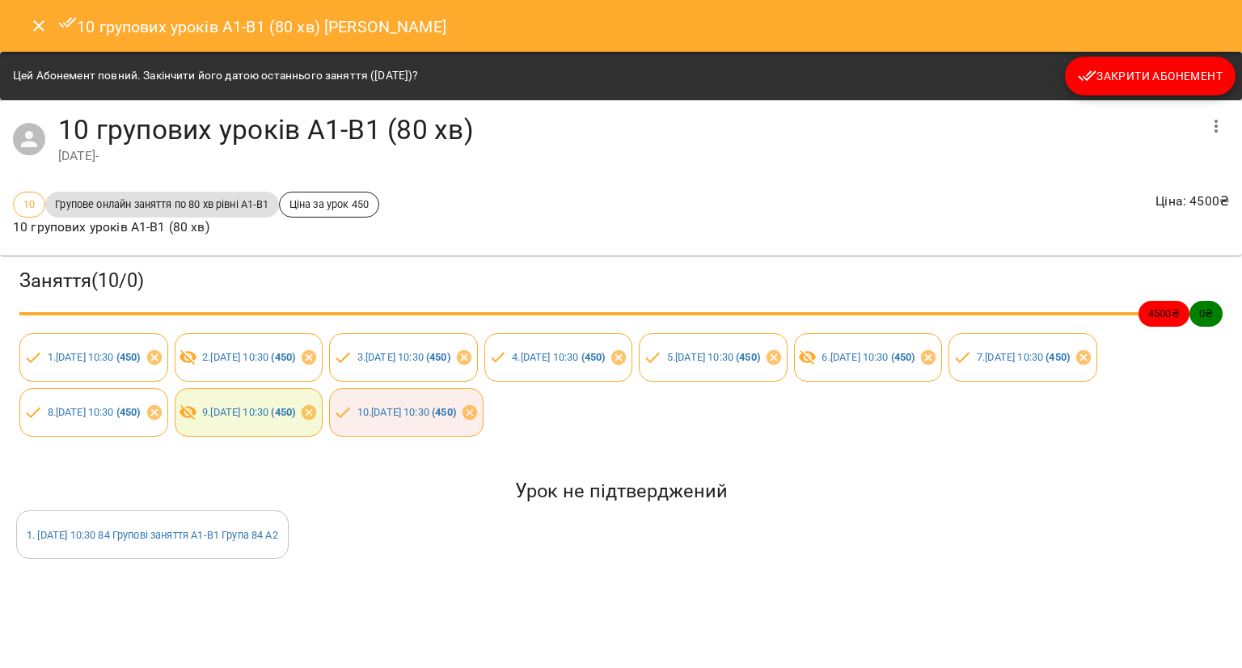
click at [1098, 72] on span "Закрити Абонемент" at bounding box center [1150, 75] width 145 height 19
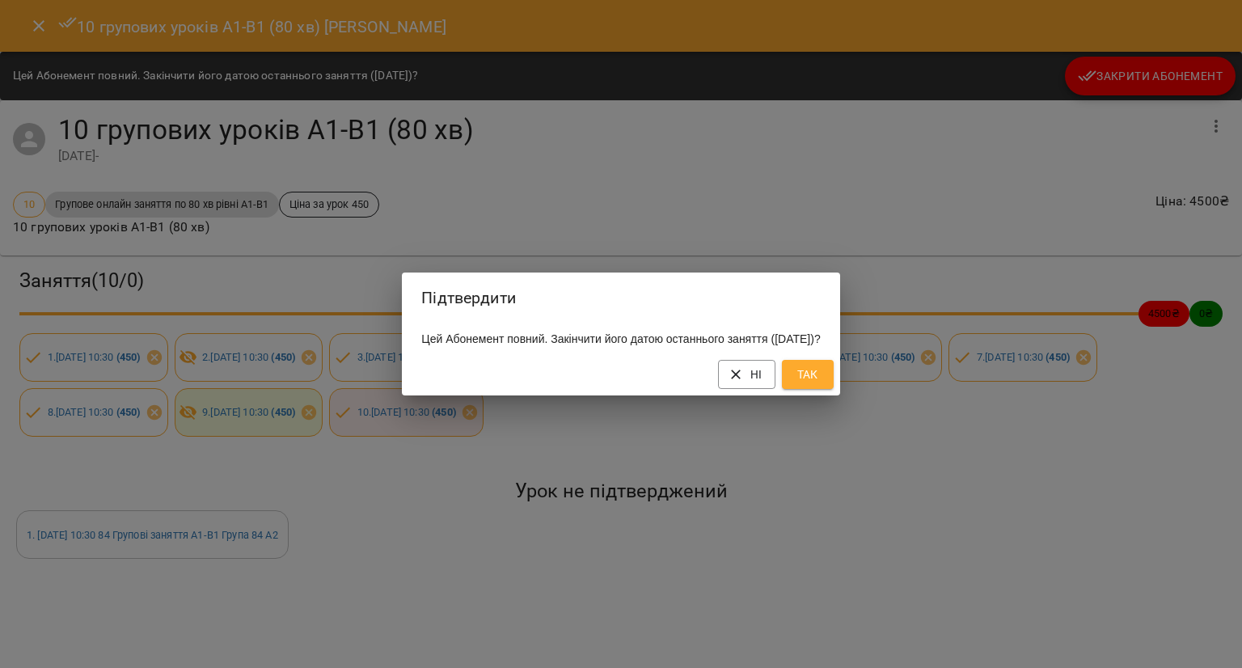
click at [834, 374] on button "Так" at bounding box center [808, 374] width 52 height 29
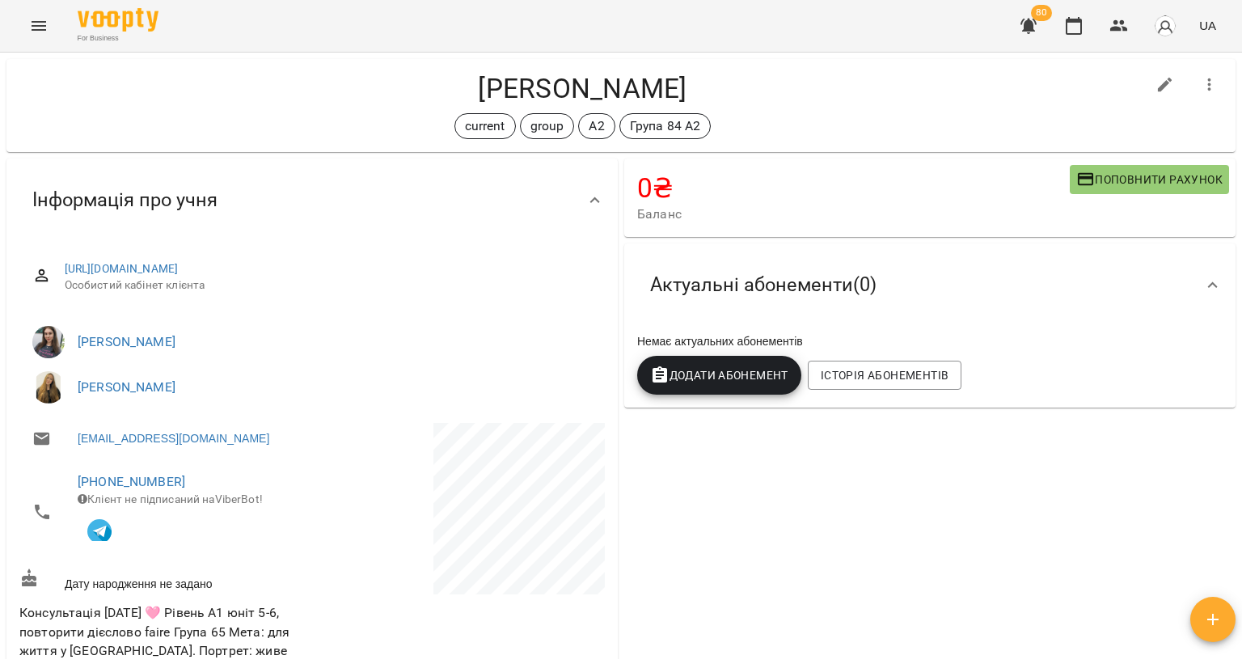
scroll to position [0, 0]
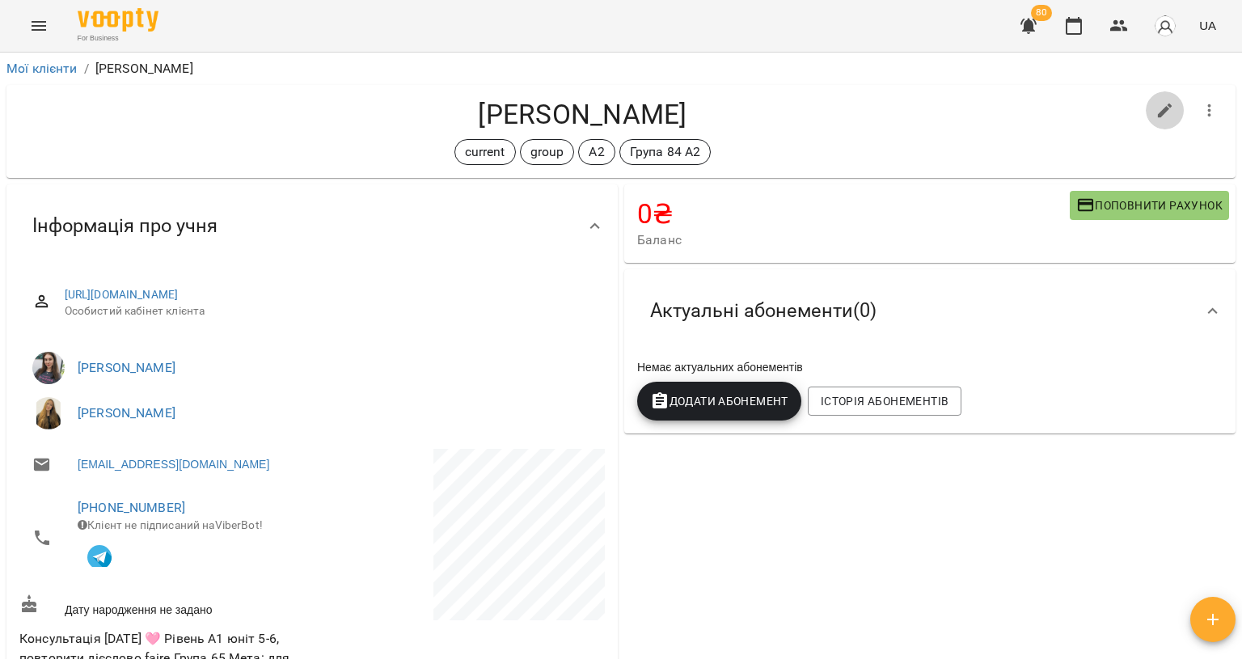
click at [1156, 114] on icon "button" at bounding box center [1165, 110] width 19 height 19
select select "**"
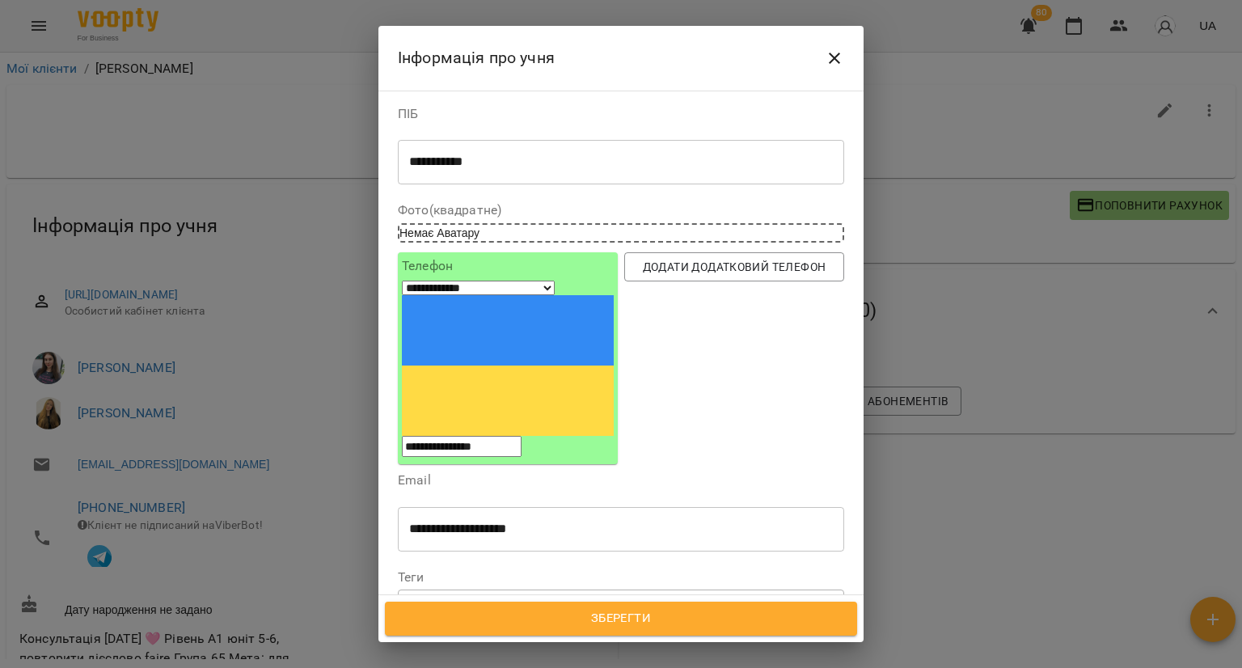
click at [450, 596] on div at bounding box center [453, 605] width 18 height 19
click at [575, 599] on icon at bounding box center [569, 604] width 11 height 11
click at [590, 592] on div "group А2" at bounding box center [592, 605] width 386 height 27
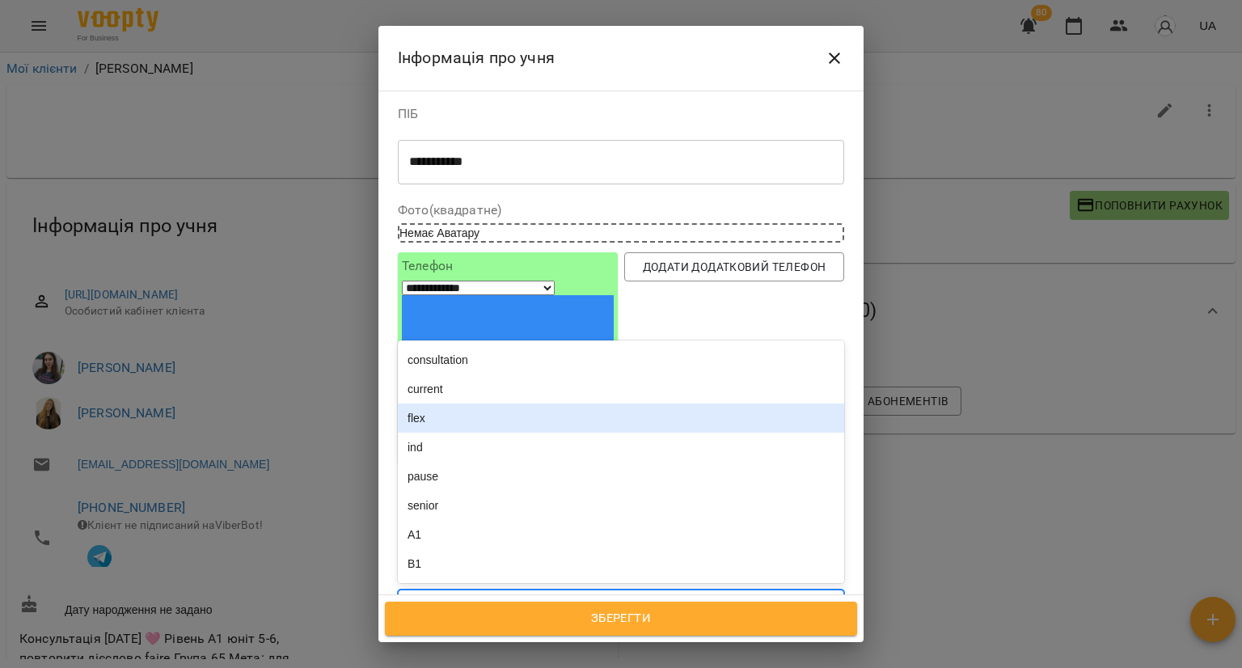
scroll to position [324, 0]
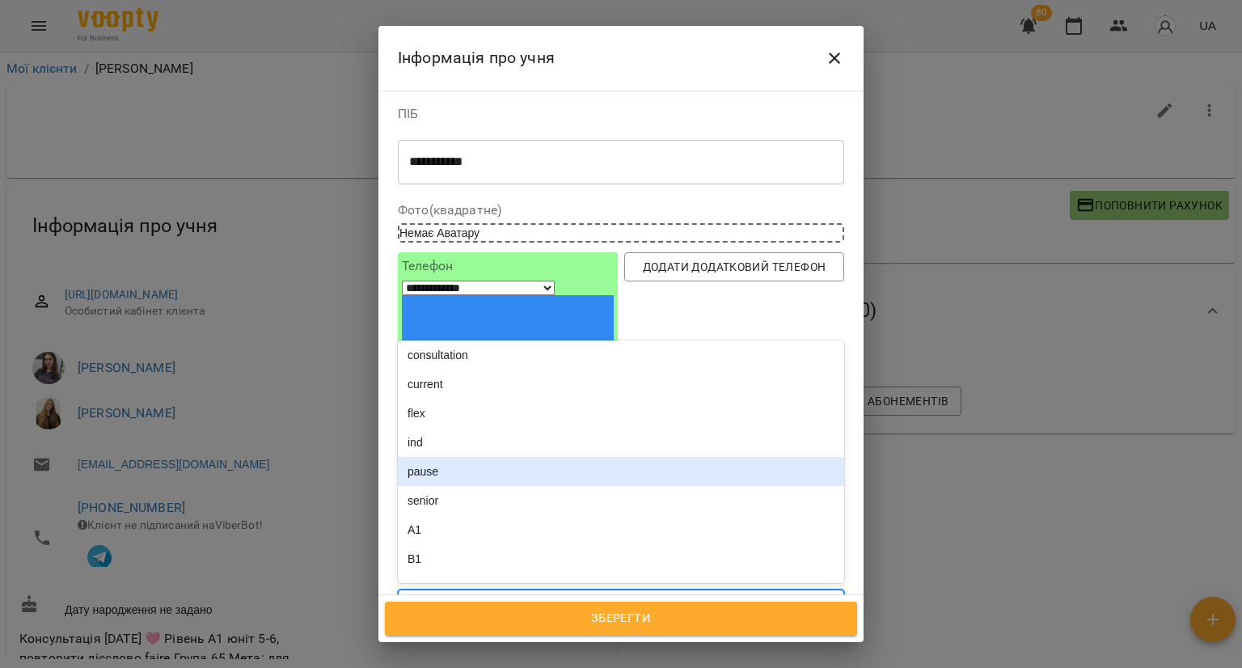
click at [491, 457] on div "pause" at bounding box center [621, 471] width 446 height 29
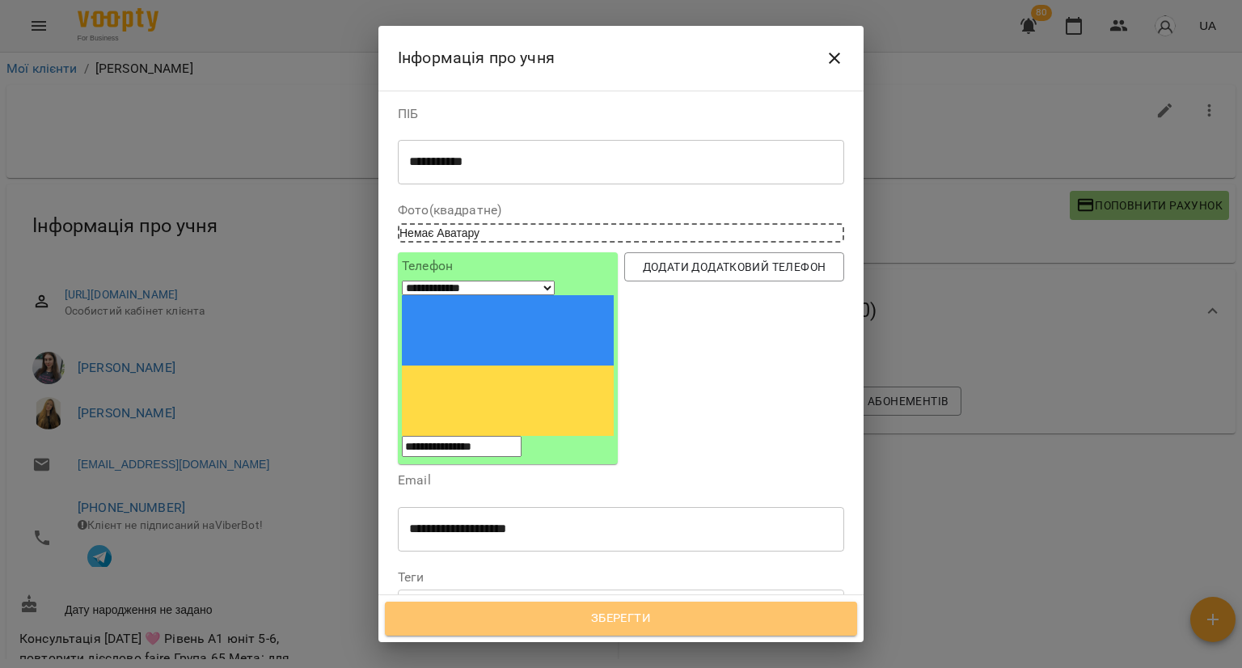
click at [541, 624] on span "Зберегти" at bounding box center [621, 618] width 437 height 21
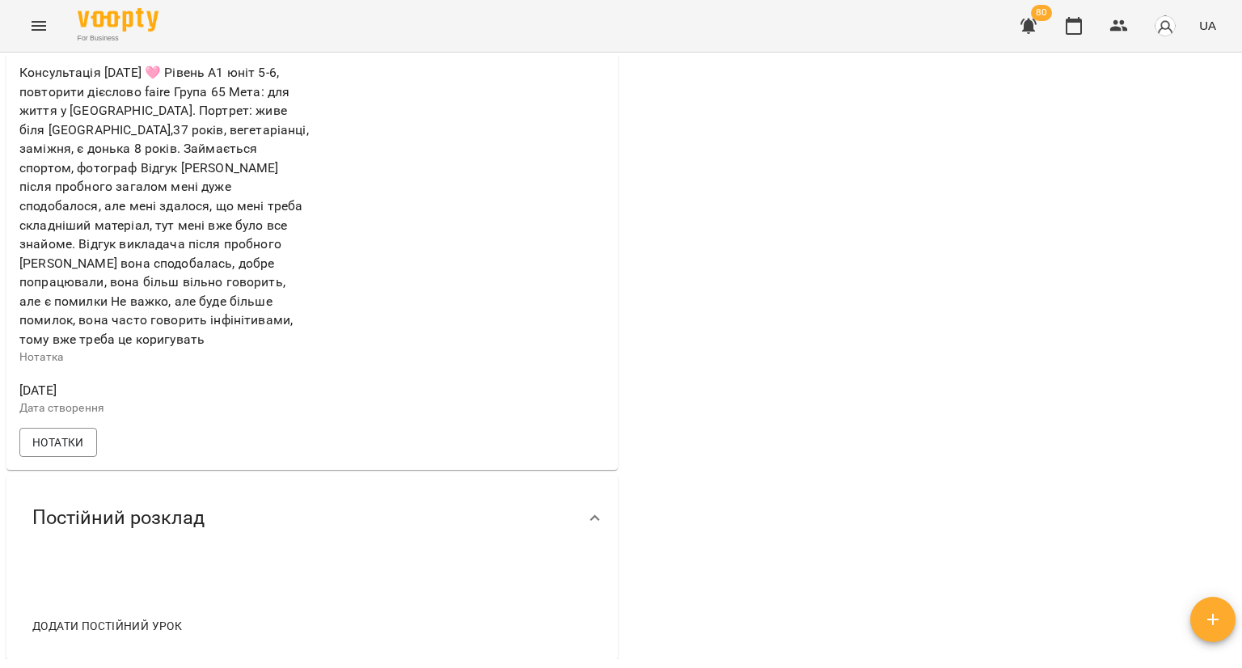
scroll to position [971, 0]
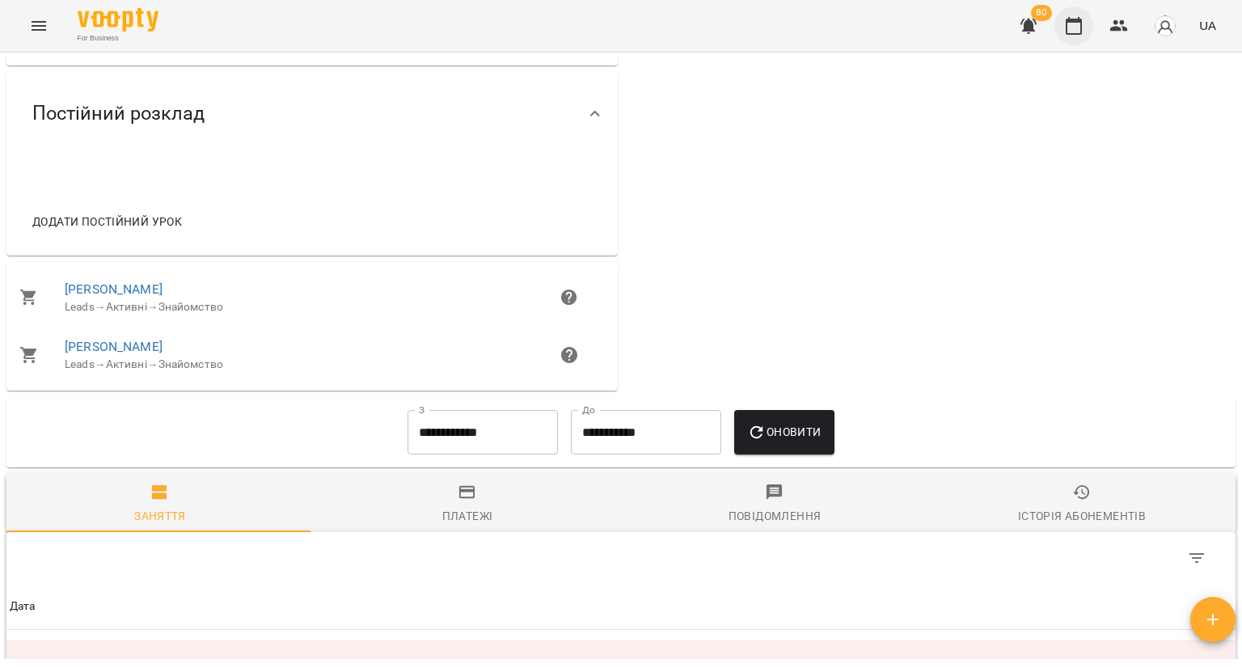
click at [1064, 27] on button "button" at bounding box center [1074, 25] width 39 height 39
